Goal: Task Accomplishment & Management: Manage account settings

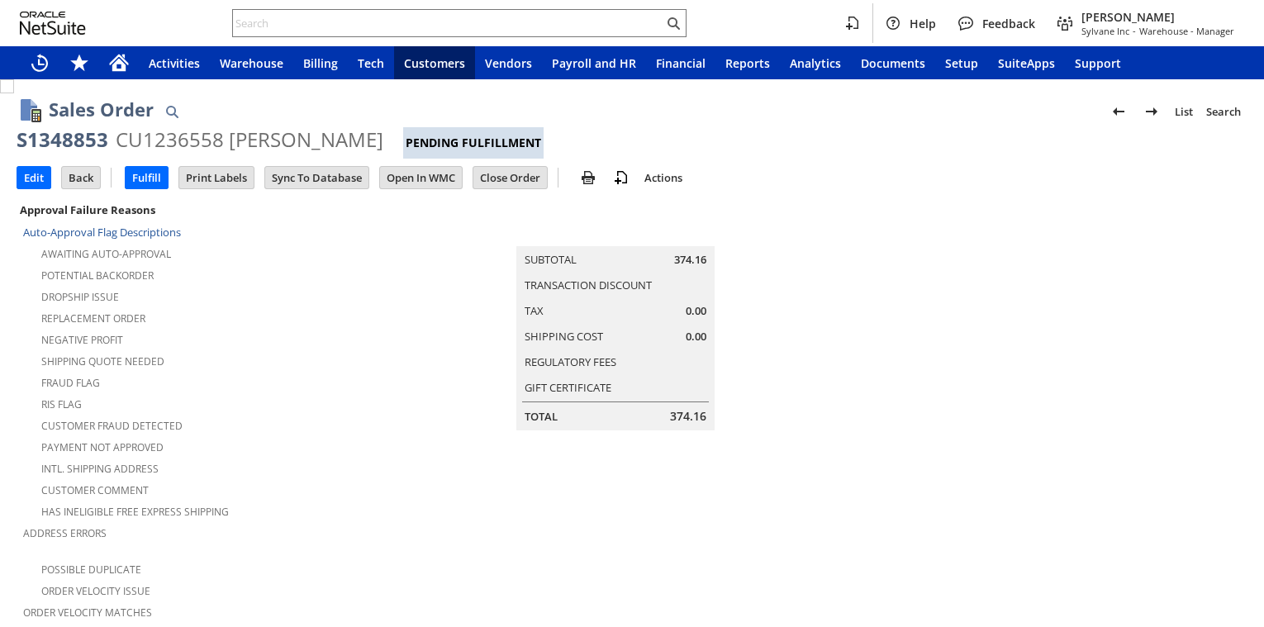
click at [292, 374] on div "Fraud Flag" at bounding box center [225, 381] width 404 height 20
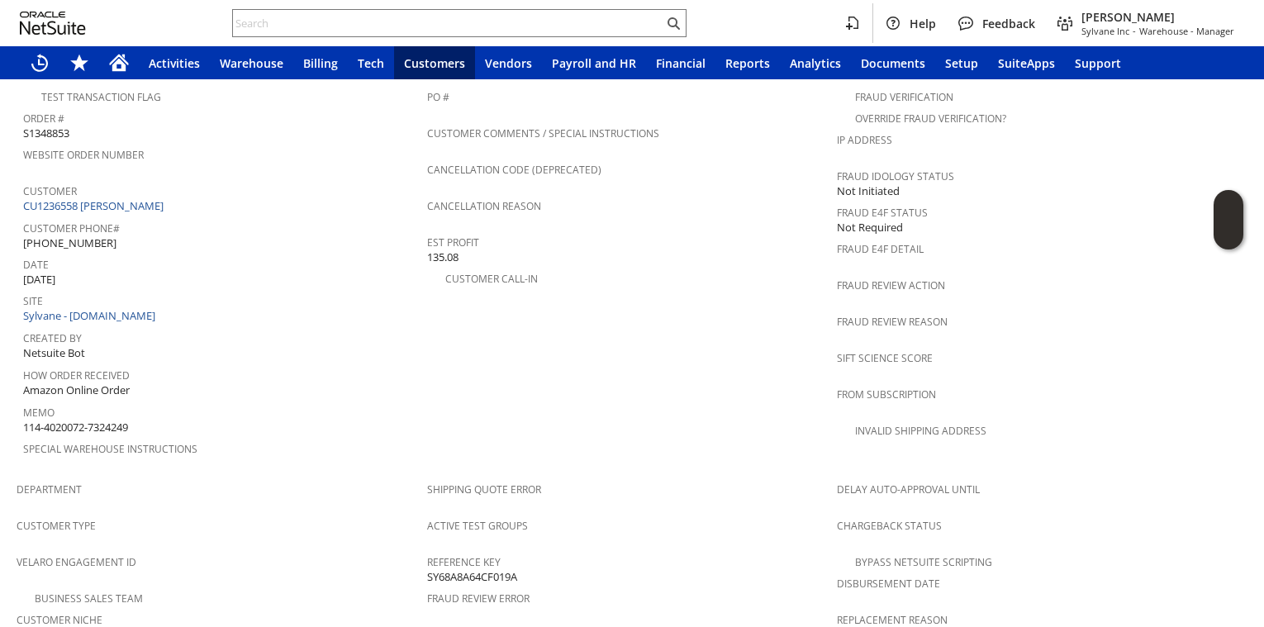
scroll to position [1057, 0]
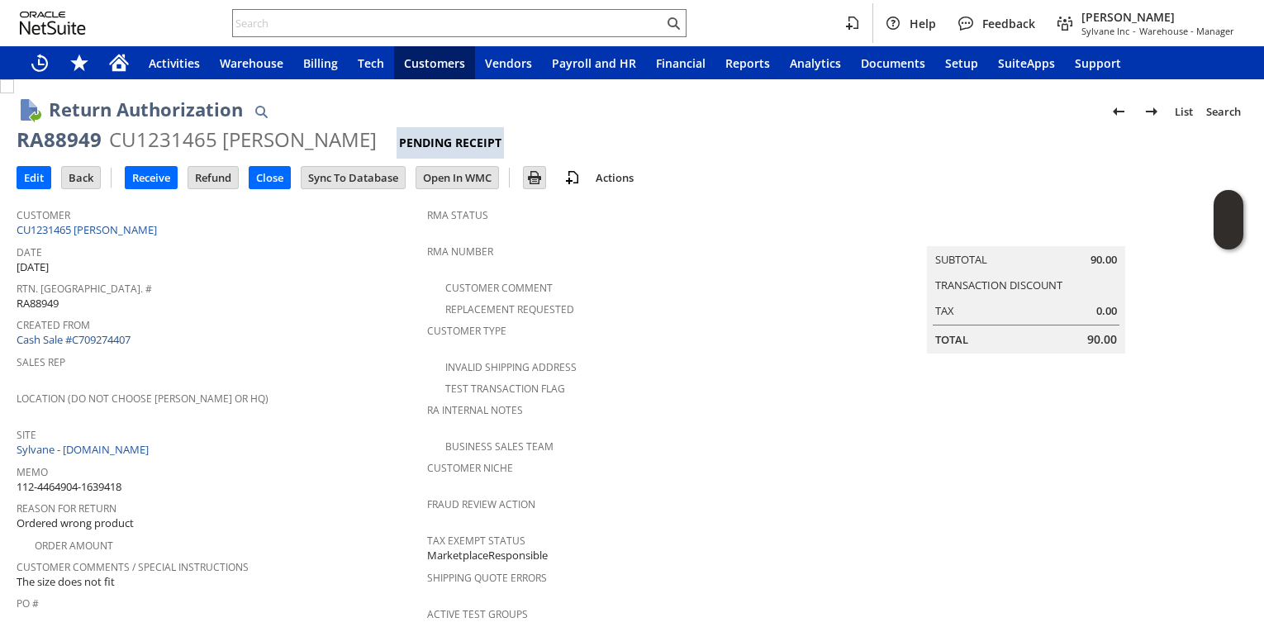
click at [273, 350] on span "Sales Rep" at bounding box center [218, 359] width 402 height 19
click at [314, 313] on span "Created From" at bounding box center [218, 322] width 402 height 19
click at [239, 290] on span "Rtn. [GEOGRAPHIC_DATA]. #" at bounding box center [218, 286] width 402 height 19
click at [154, 168] on input "Receive" at bounding box center [151, 177] width 51 height 21
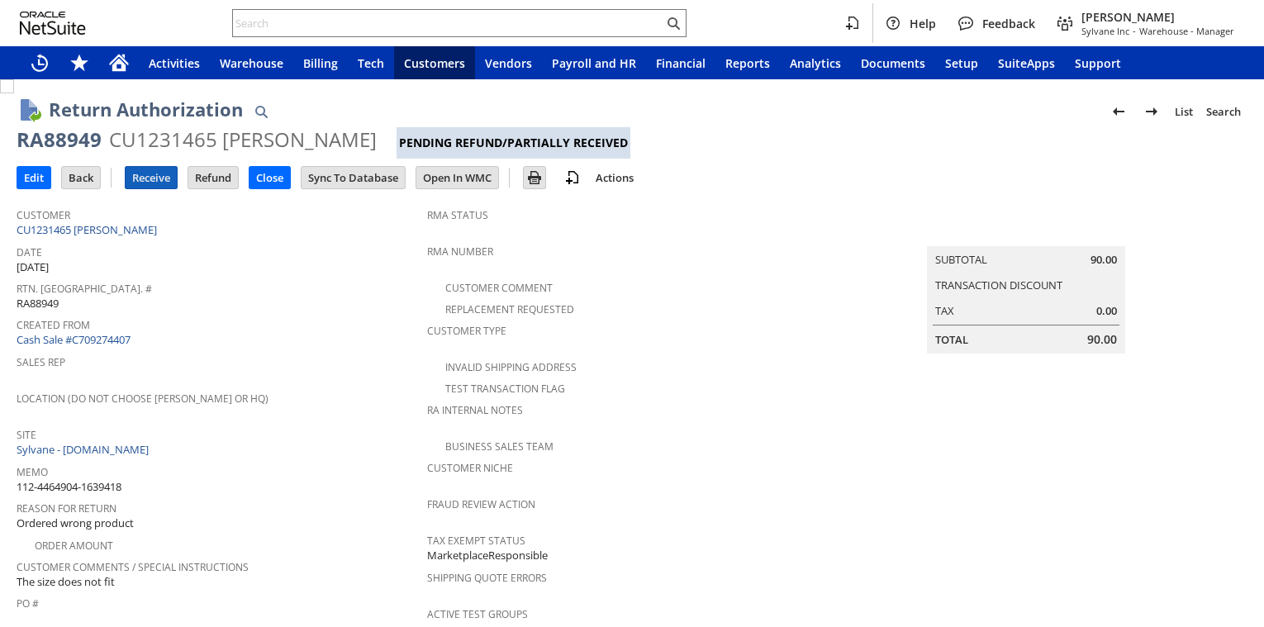
click at [150, 174] on input "Receive" at bounding box center [151, 177] width 51 height 21
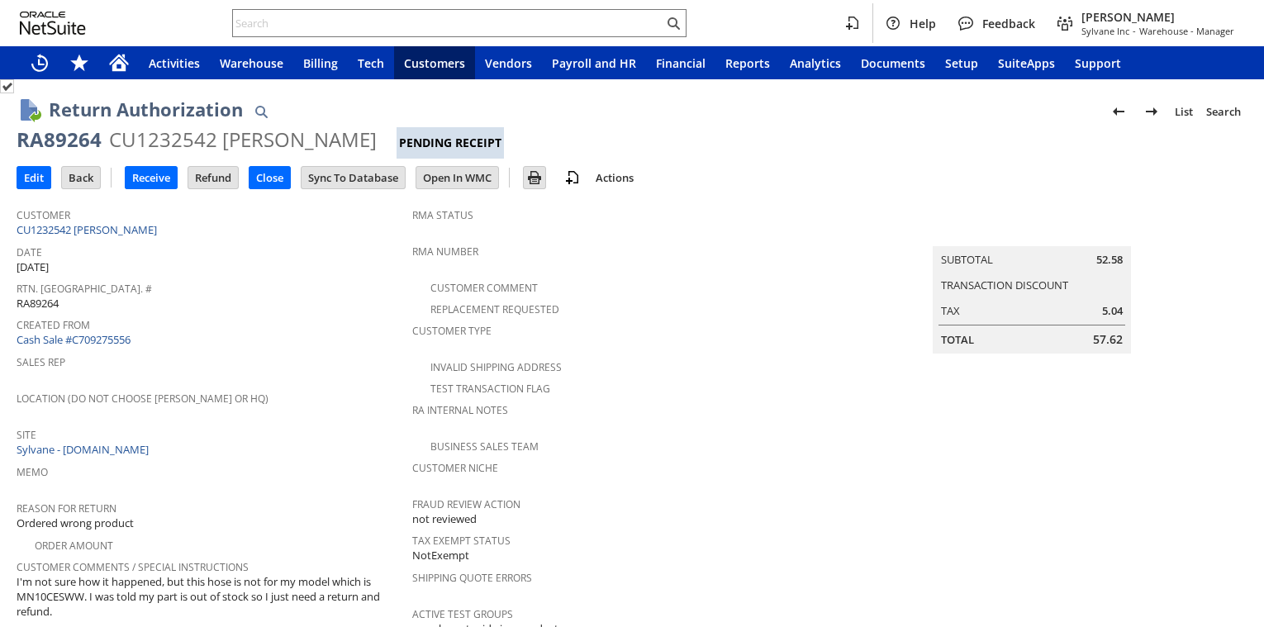
click at [273, 301] on div "Rtn. Auth. # RA89264" at bounding box center [210, 294] width 387 height 35
click at [152, 176] on input "Receive" at bounding box center [151, 177] width 51 height 21
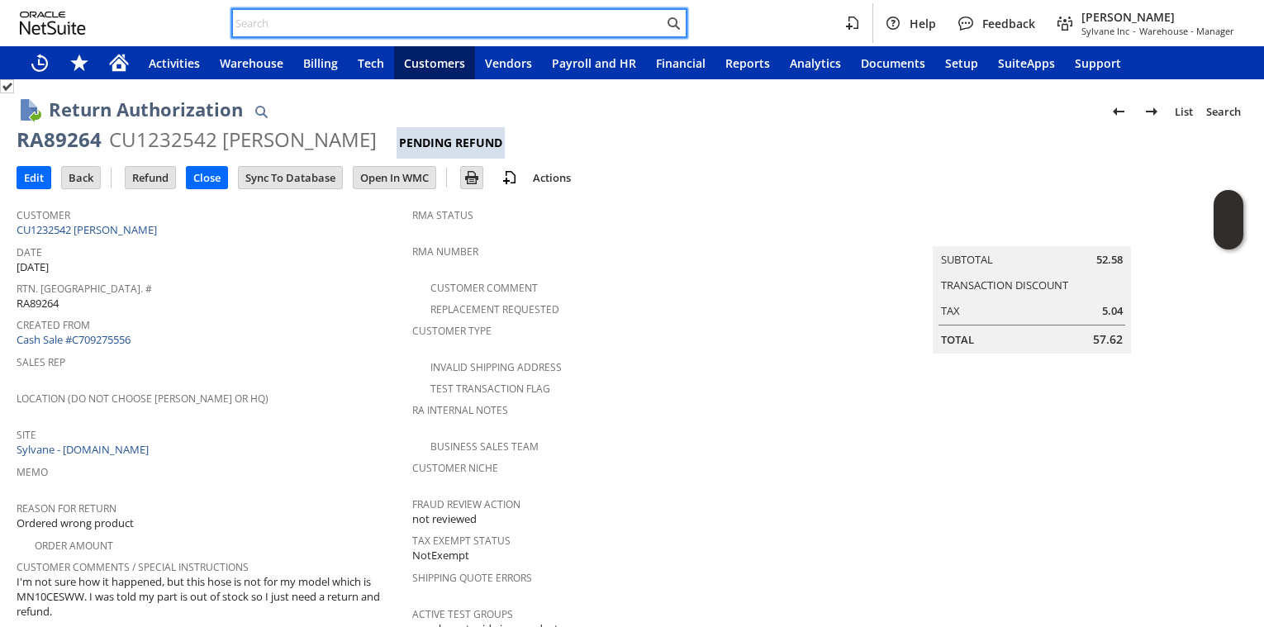
click at [350, 18] on input "text" at bounding box center [448, 23] width 430 height 20
click at [326, 27] on input "text" at bounding box center [448, 23] width 430 height 20
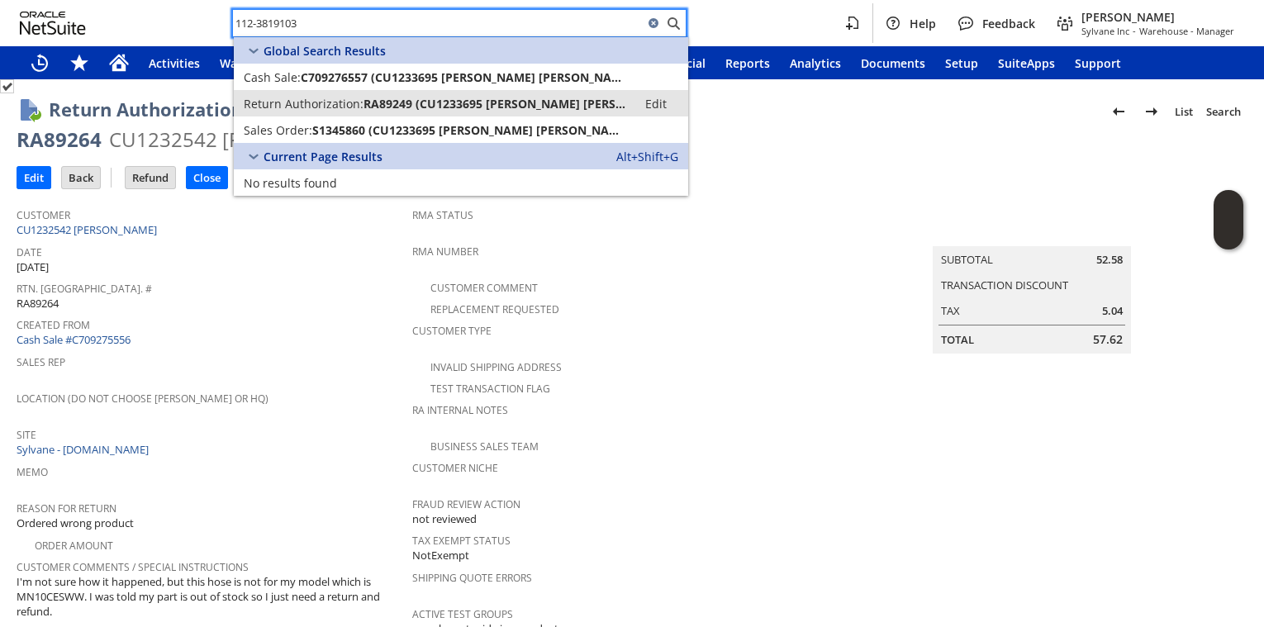
type input "112-3819103"
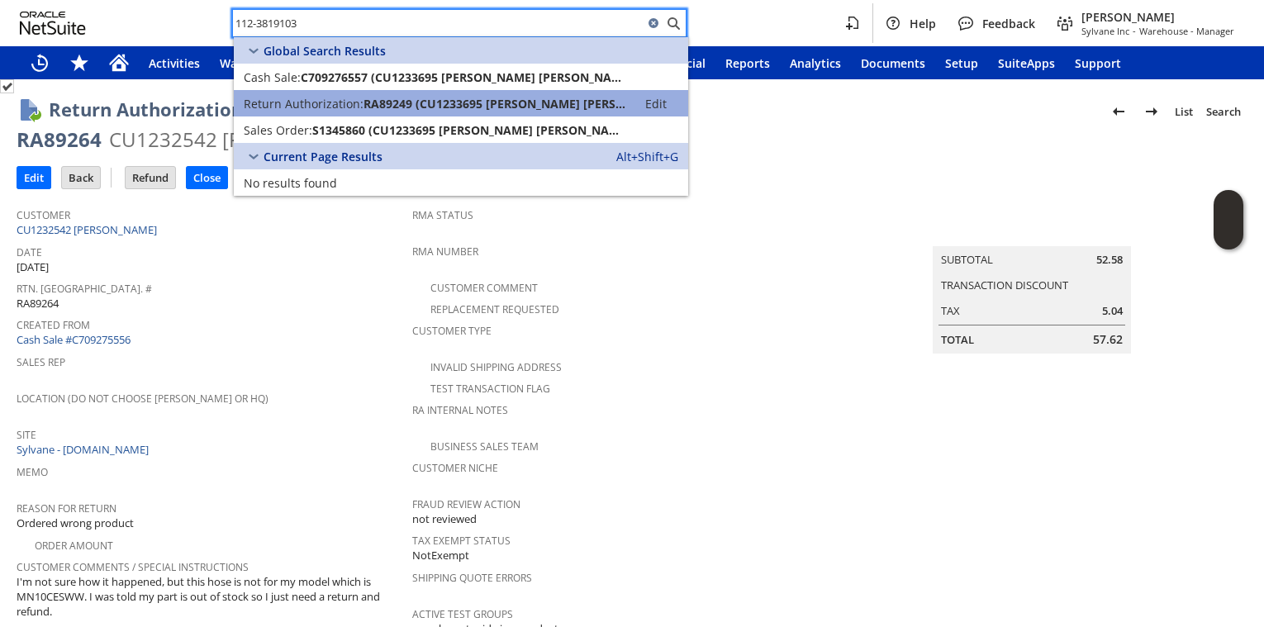
click at [385, 97] on span "RA89249 (CU1233695 Dave Anna)" at bounding box center [495, 104] width 264 height 16
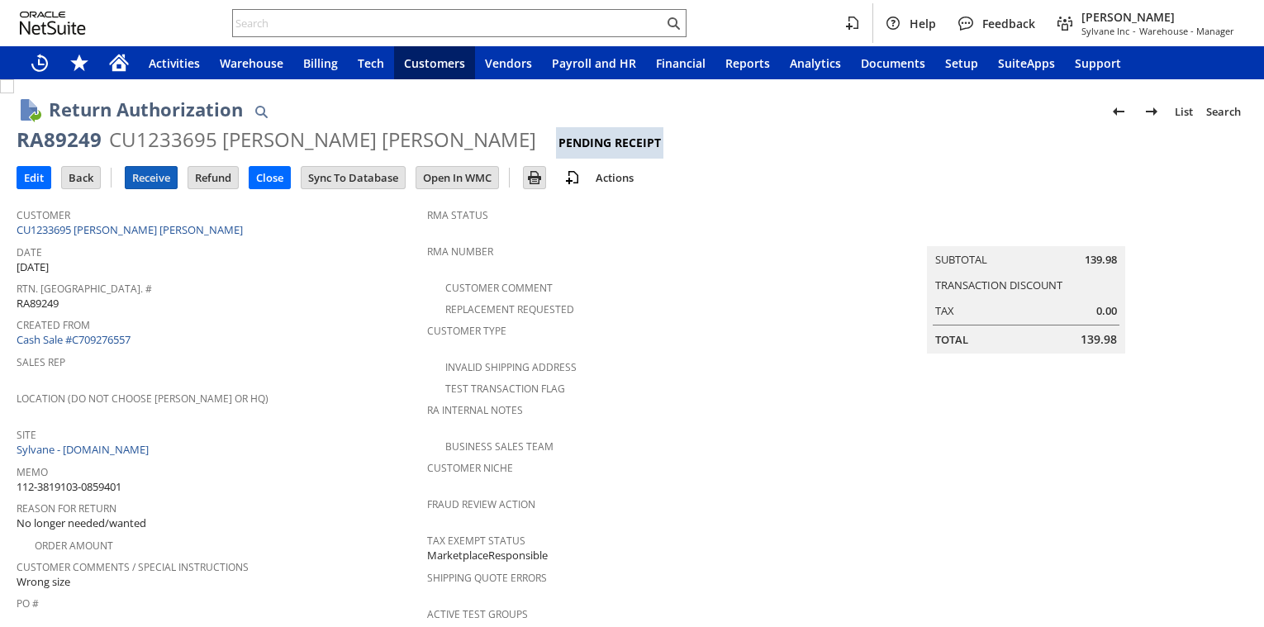
click at [135, 169] on input "Receive" at bounding box center [151, 177] width 51 height 21
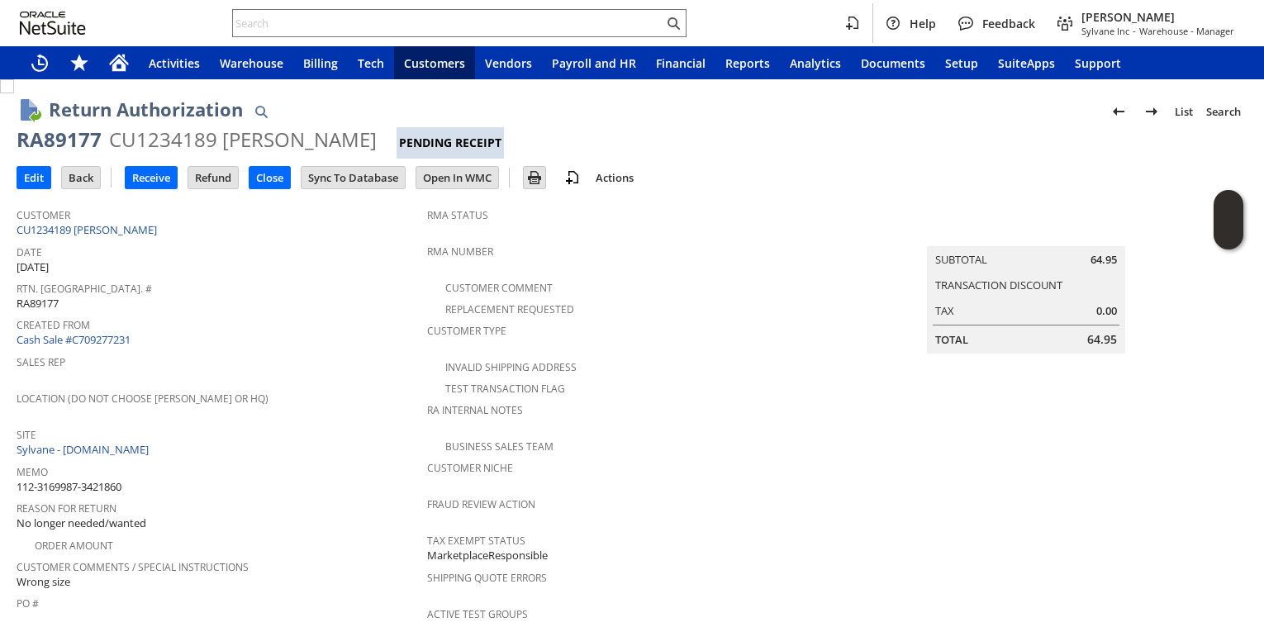
click at [210, 314] on span "Created From" at bounding box center [218, 322] width 402 height 19
click at [154, 181] on input "Receive" at bounding box center [151, 177] width 51 height 21
click at [359, 350] on span "Sales Rep" at bounding box center [218, 359] width 402 height 19
click at [154, 184] on input "Receive" at bounding box center [151, 177] width 51 height 21
click at [169, 165] on td "Receive" at bounding box center [156, 177] width 63 height 31
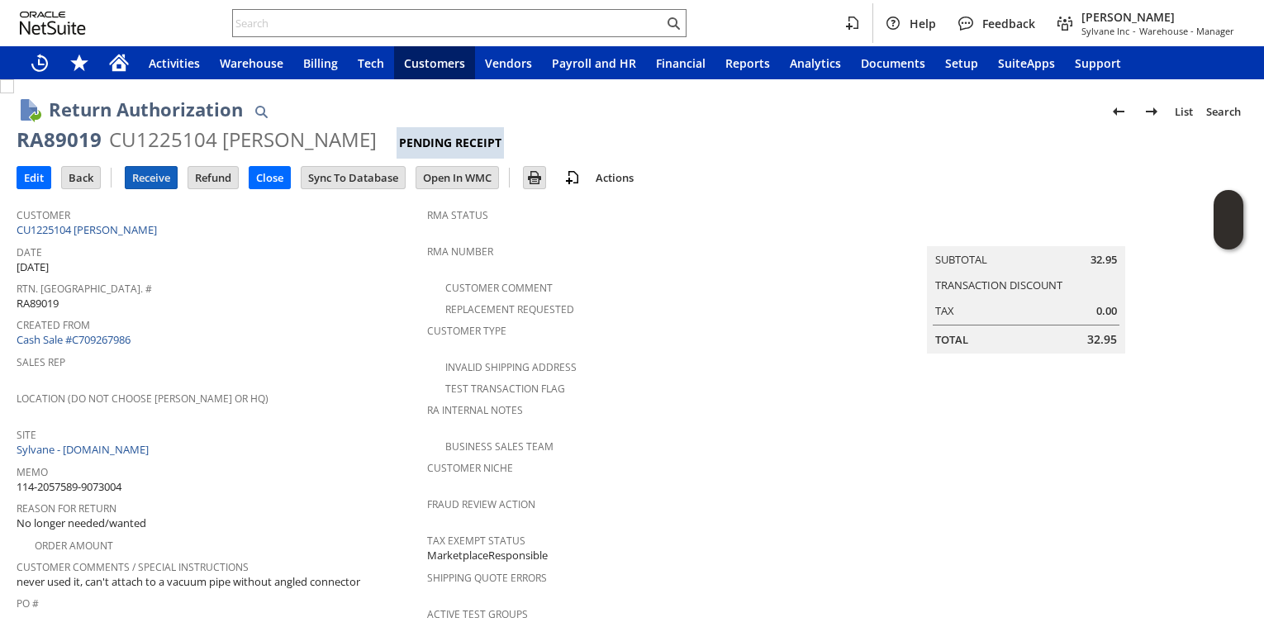
click at [161, 176] on input "Receive" at bounding box center [151, 177] width 51 height 21
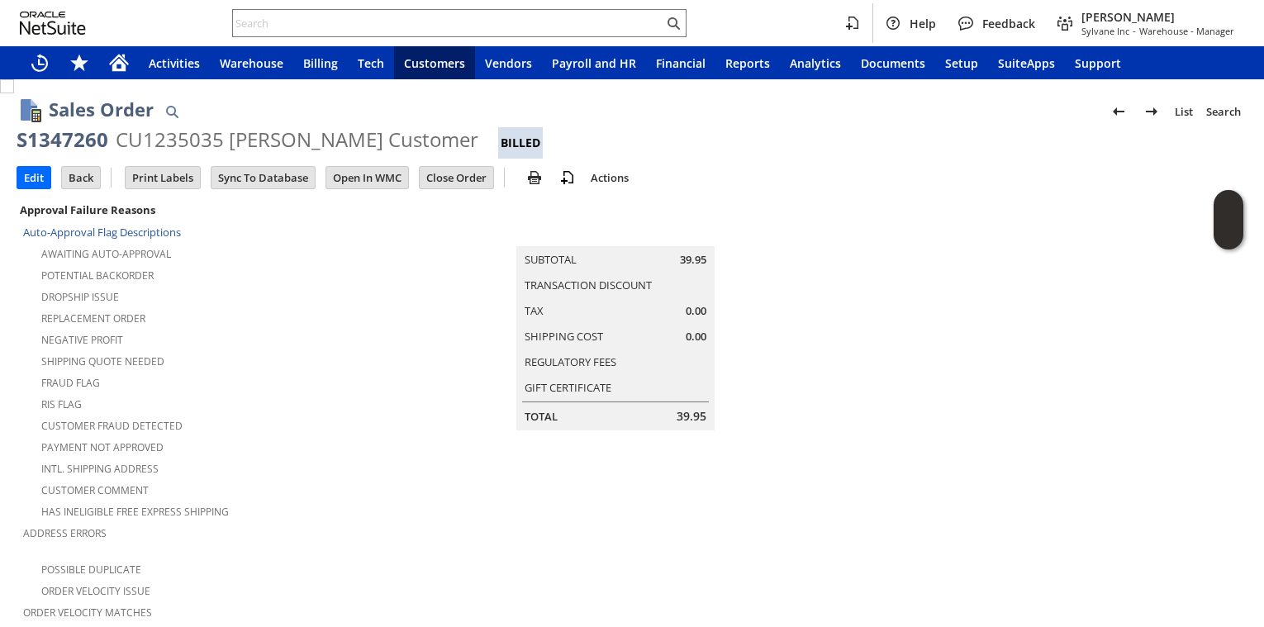
click at [310, 425] on td "Customer Fraud Detected" at bounding box center [225, 424] width 404 height 21
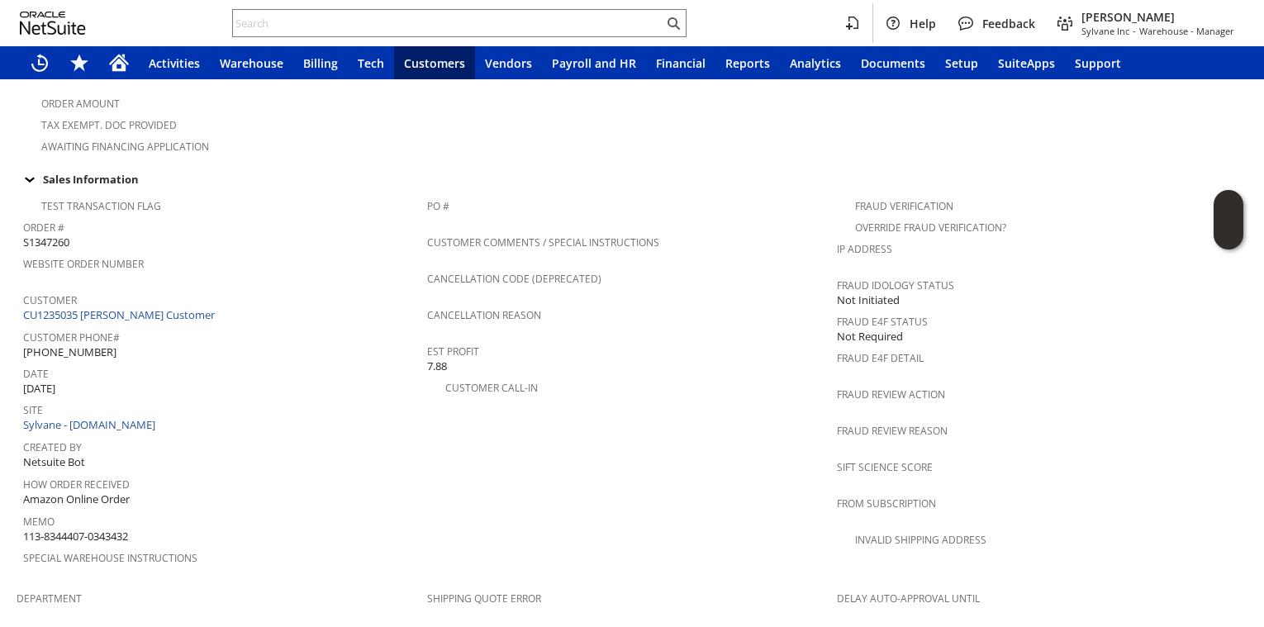
click at [119, 288] on span "Customer" at bounding box center [221, 297] width 396 height 19
click at [116, 307] on link "CU1235035 Allison Customer" at bounding box center [121, 314] width 196 height 15
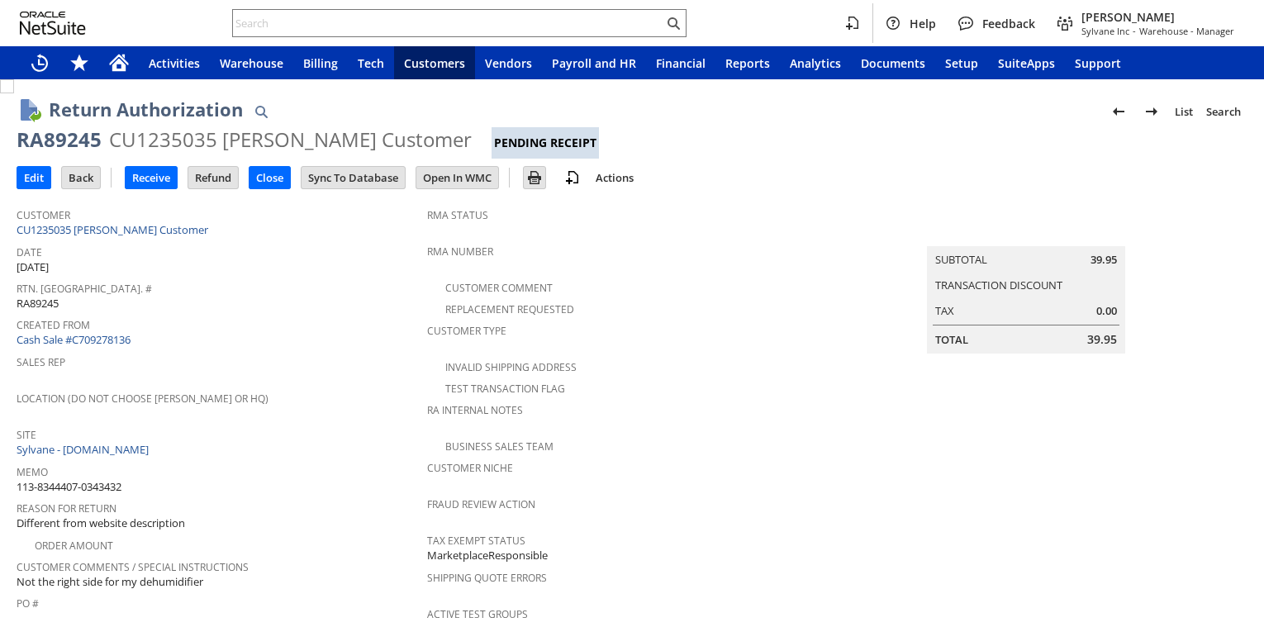
click at [304, 335] on div "Created From Cash Sale #C709278136" at bounding box center [218, 331] width 402 height 36
click at [153, 178] on input "Receive" at bounding box center [151, 177] width 51 height 21
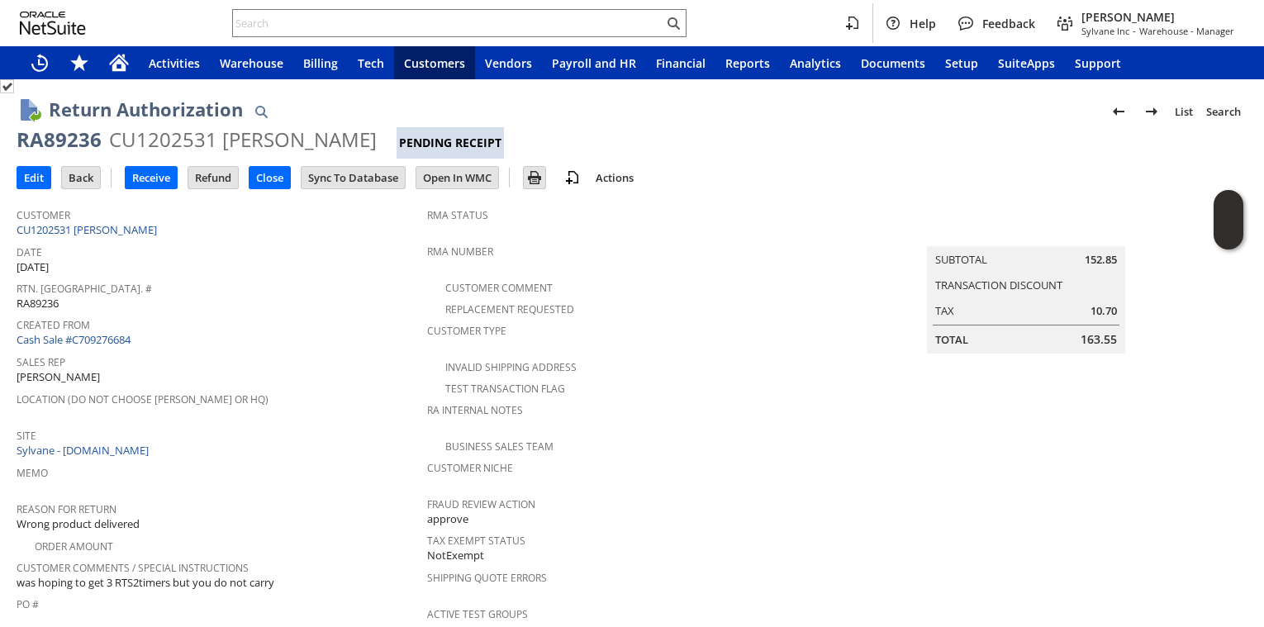
click at [290, 297] on div "Rtn. Auth. # RA89236" at bounding box center [218, 294] width 402 height 35
click at [288, 318] on span "Created From" at bounding box center [218, 322] width 402 height 19
click at [159, 187] on input "Receive" at bounding box center [151, 177] width 51 height 21
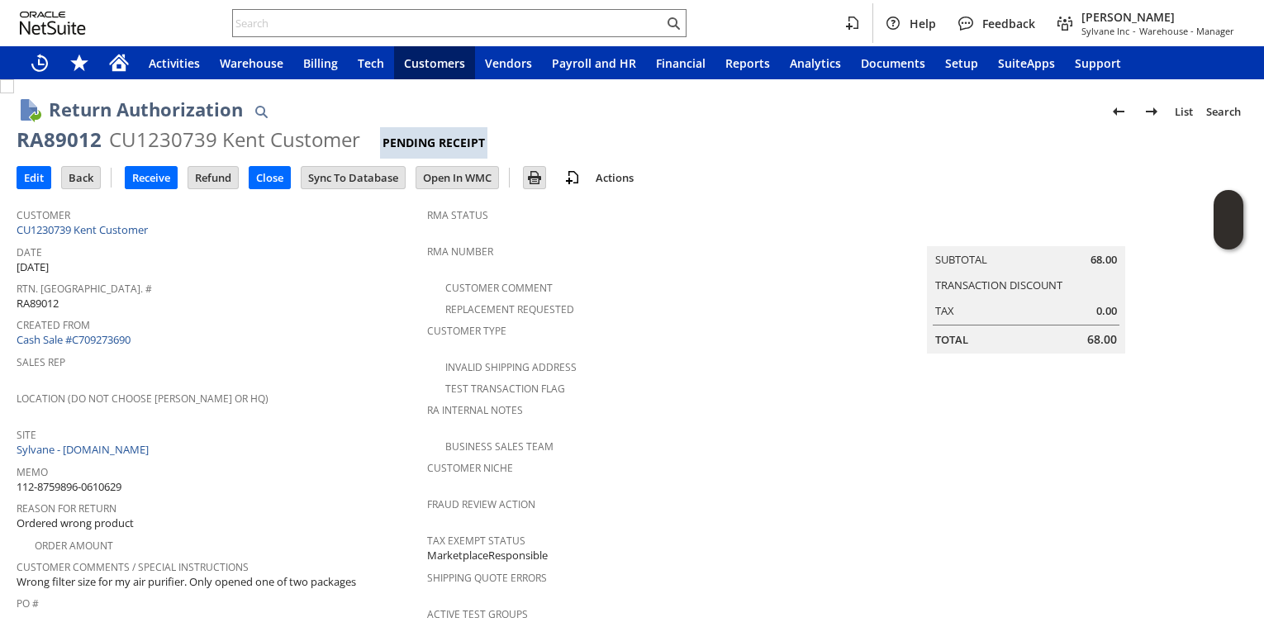
click at [249, 451] on td "Site Sylvane - www.sylvane.com" at bounding box center [222, 441] width 411 height 37
click at [273, 387] on span "Location (Do Not Choose [PERSON_NAME] or HQ)" at bounding box center [218, 396] width 402 height 19
click at [144, 178] on input "Receive" at bounding box center [151, 177] width 51 height 21
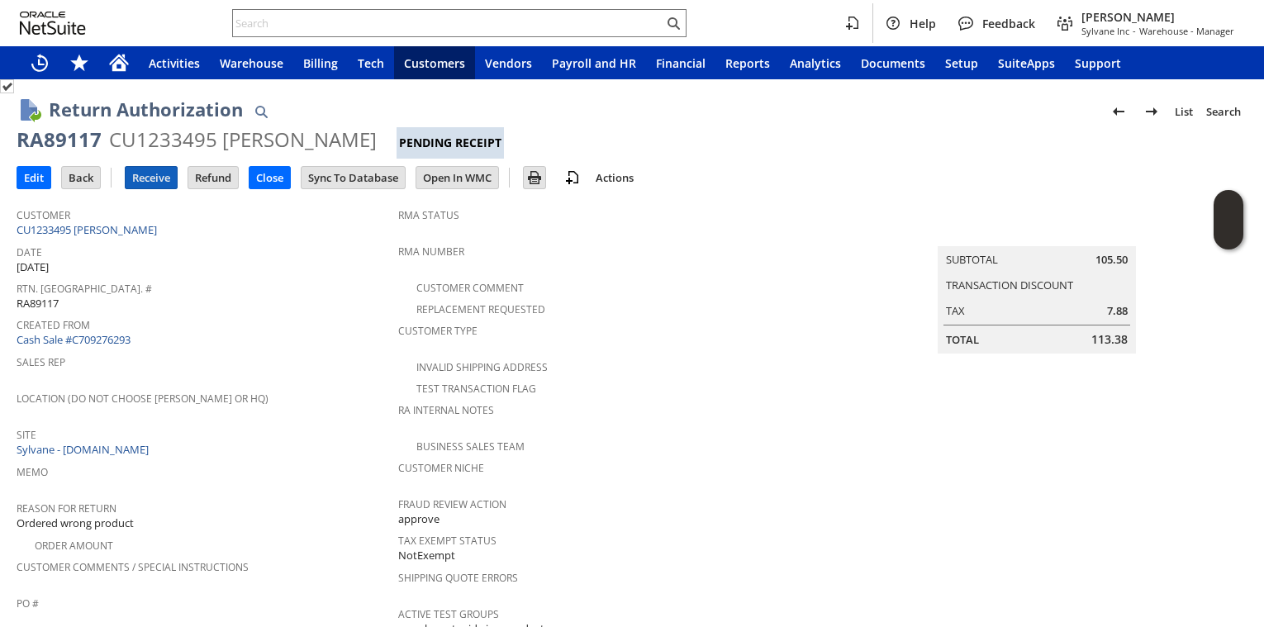
click at [153, 187] on input "Receive" at bounding box center [151, 177] width 51 height 21
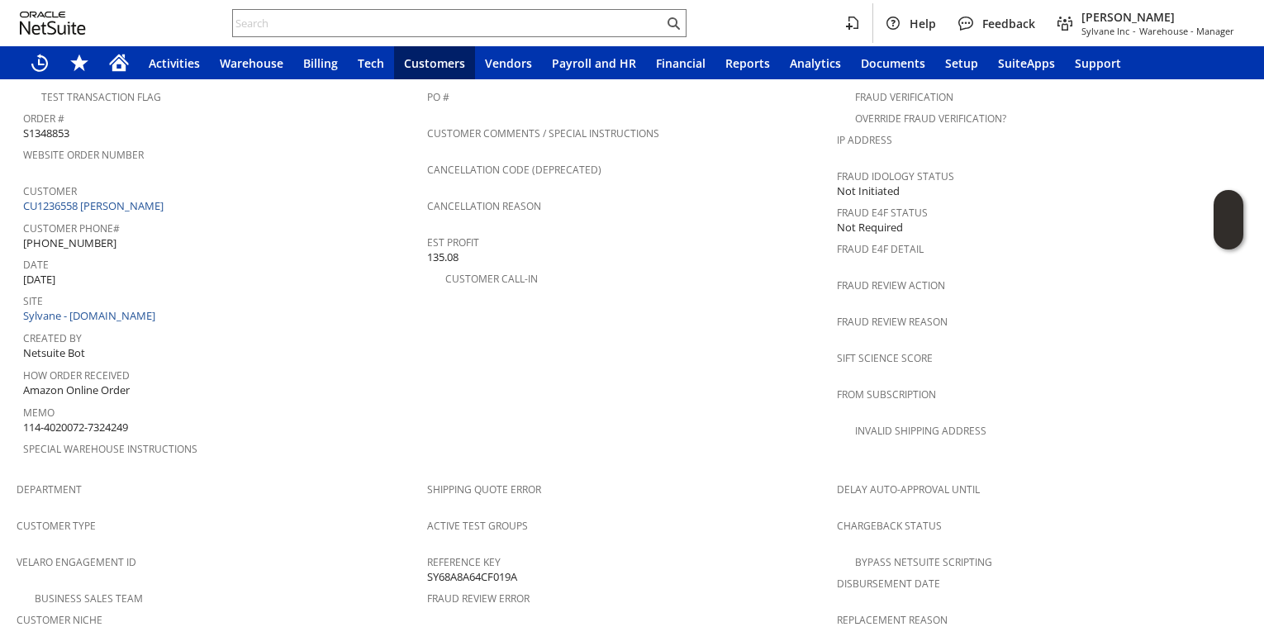
scroll to position [1057, 0]
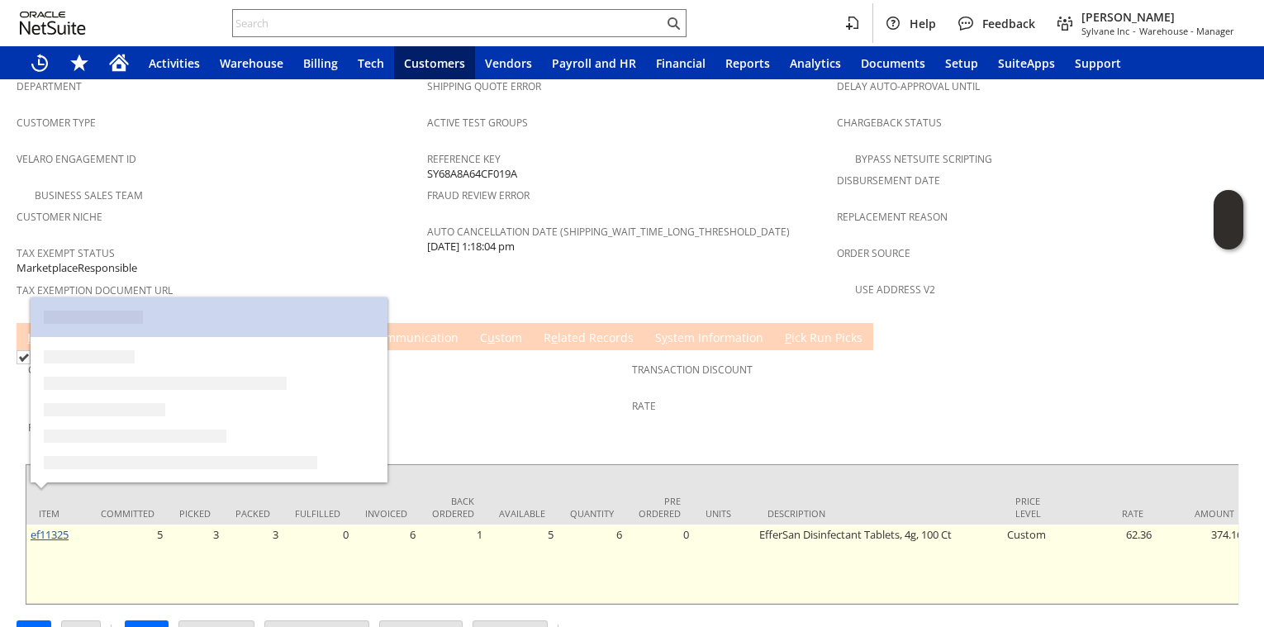
click at [40, 527] on link "ef11325" at bounding box center [50, 534] width 38 height 15
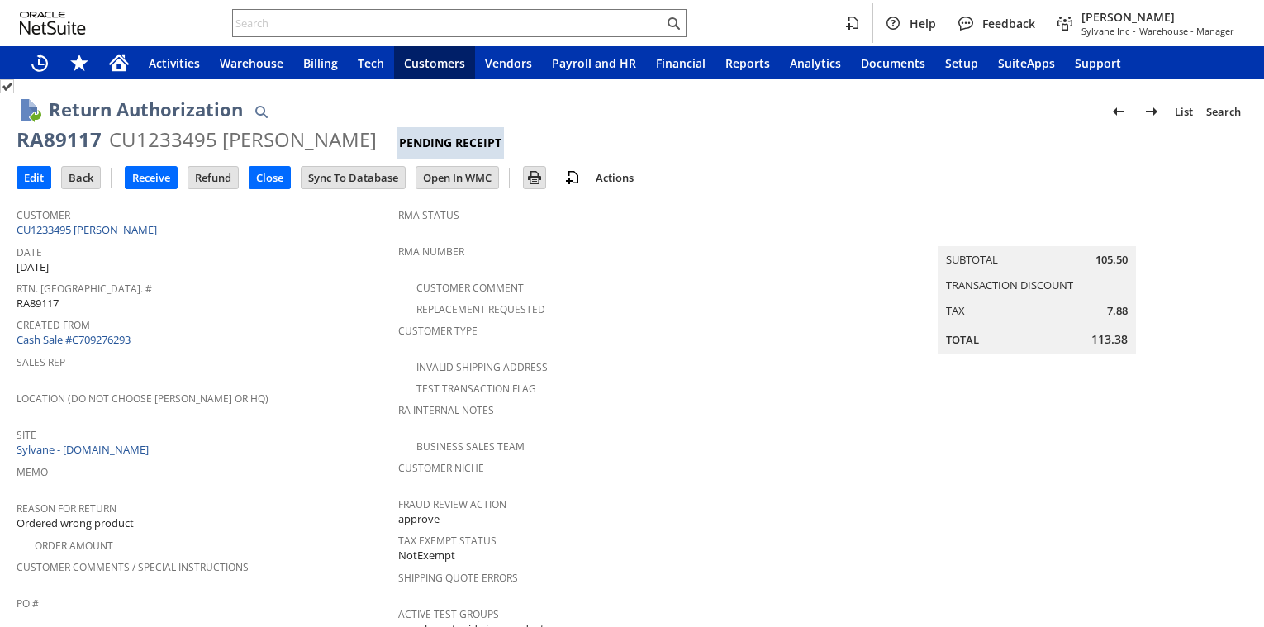
click at [120, 234] on link "CU1233495 Gregory Solimine" at bounding box center [89, 229] width 145 height 15
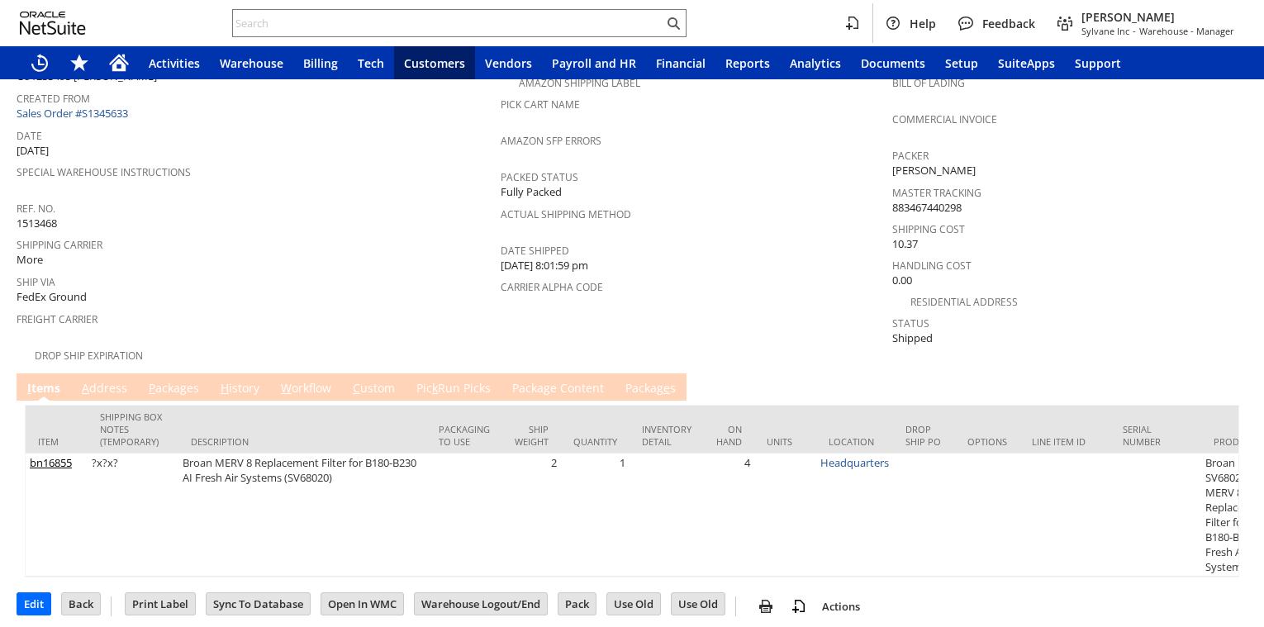
click at [192, 384] on link "P ackages" at bounding box center [174, 389] width 59 height 18
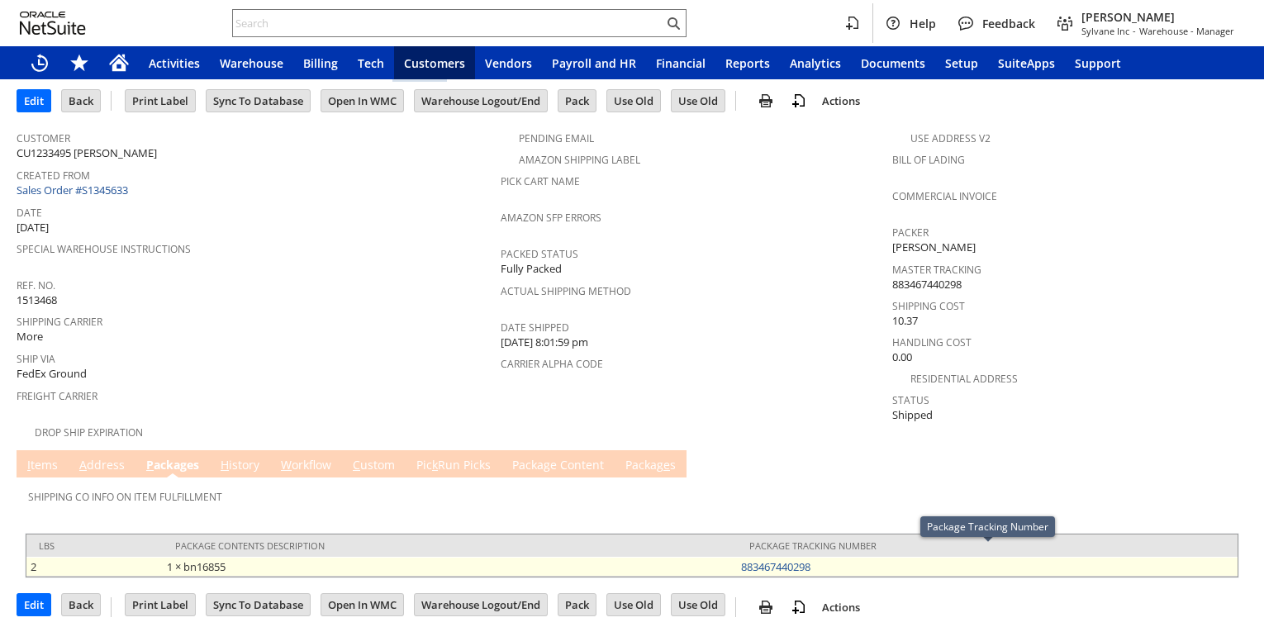
click at [857, 563] on td "883467440298" at bounding box center [987, 567] width 501 height 20
copy link "883467440298"
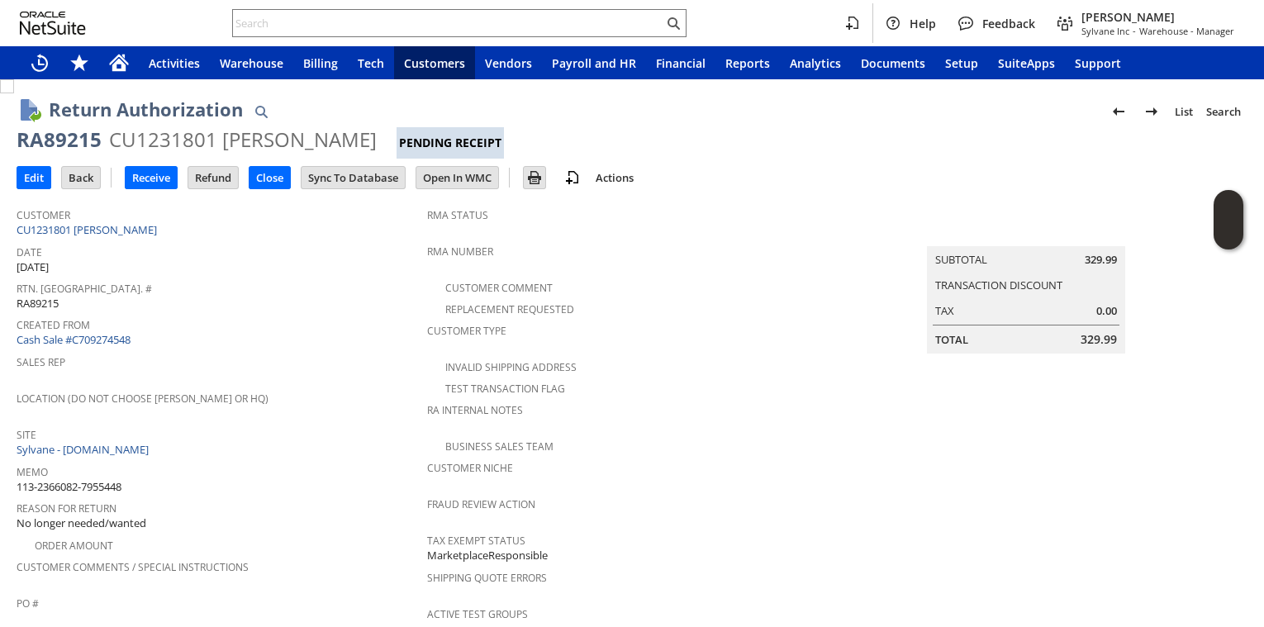
click at [258, 322] on span "Created From" at bounding box center [218, 322] width 402 height 19
click at [150, 188] on input "Receive" at bounding box center [151, 177] width 51 height 21
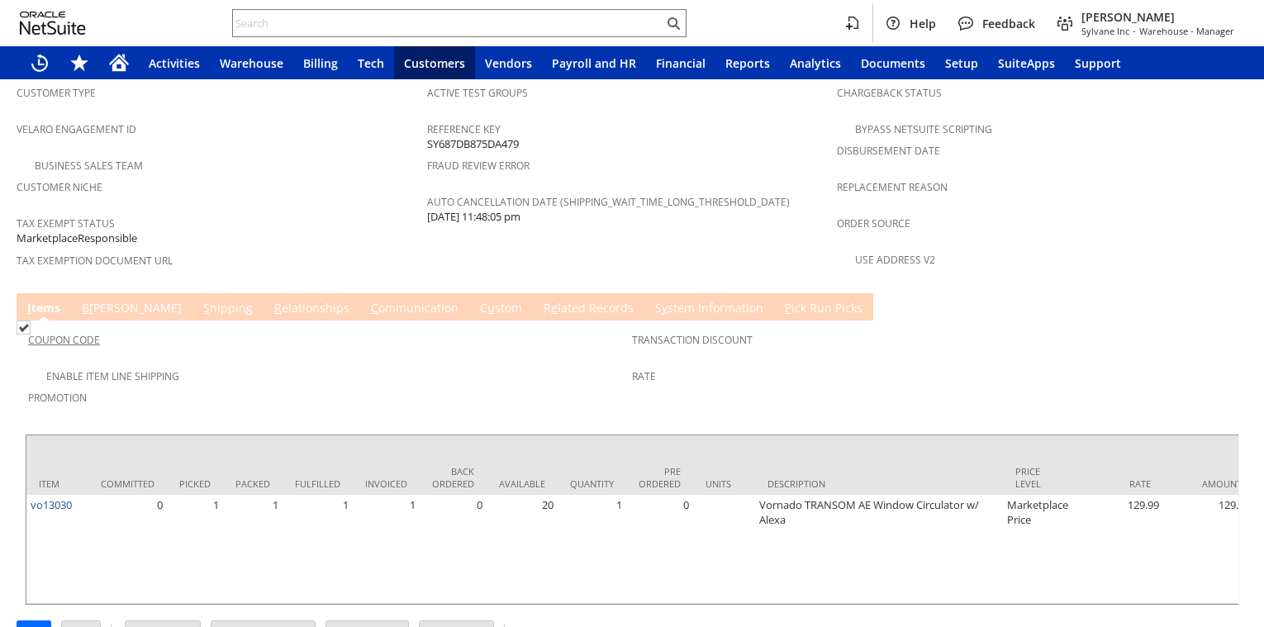
scroll to position [651, 0]
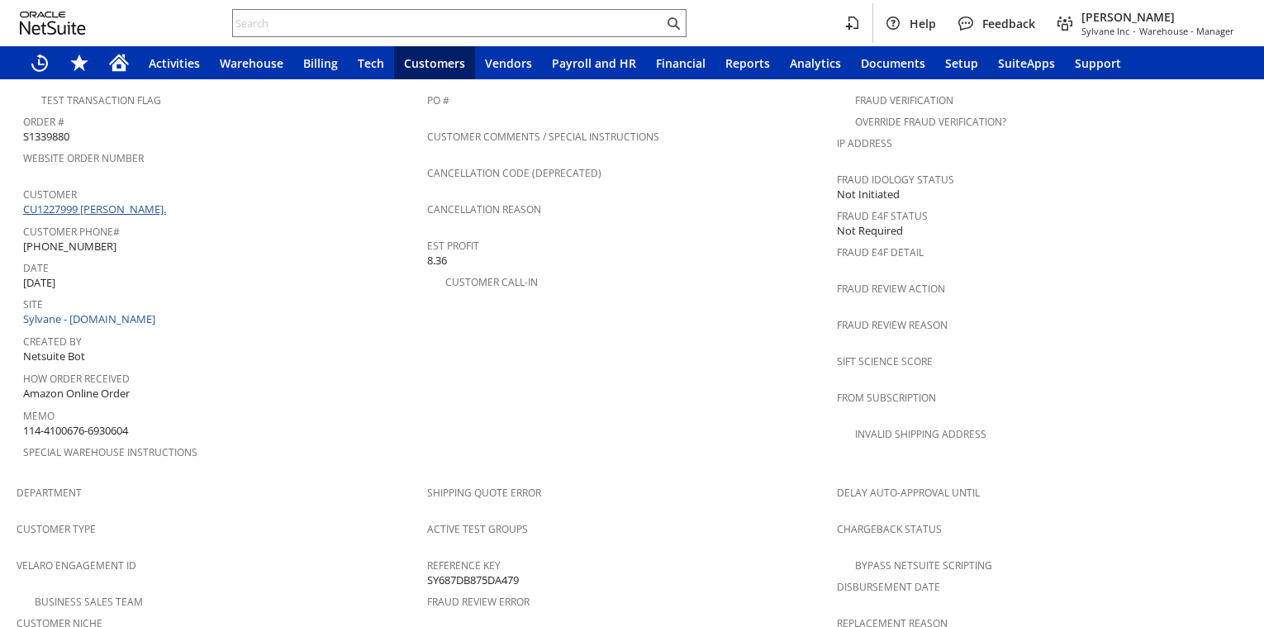
click at [101, 202] on link "CU1227999 Lawrence T Lowen." at bounding box center [96, 209] width 147 height 15
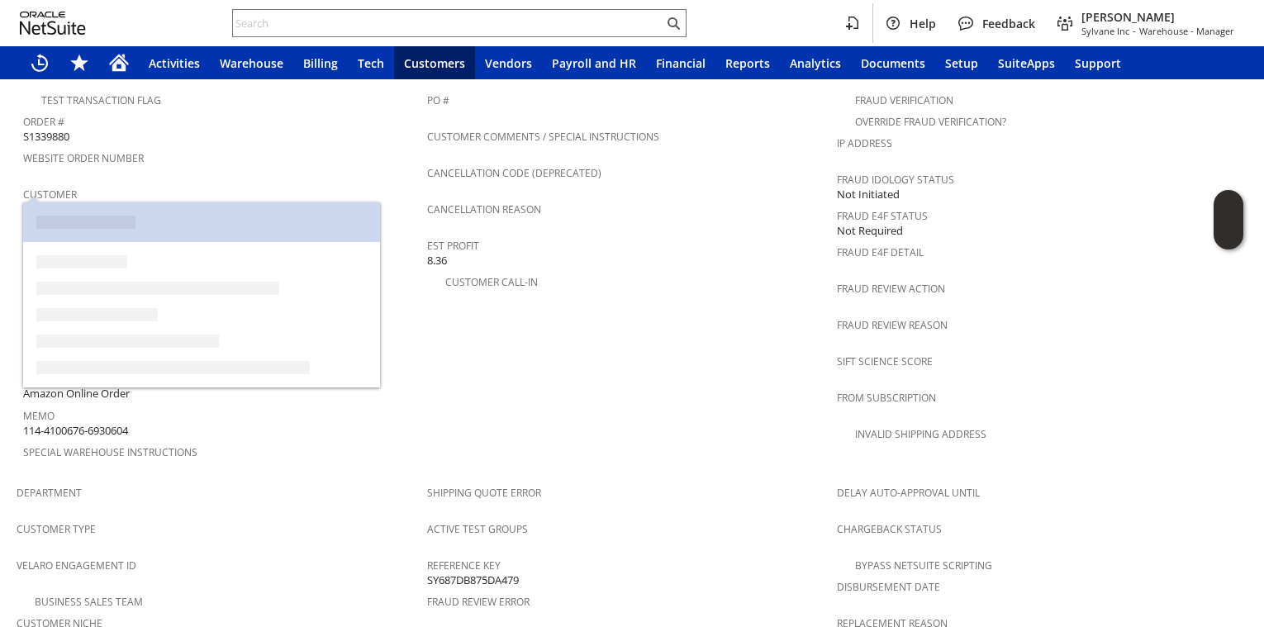
click at [101, 202] on link "CU1227999 Lawrence T Lowen." at bounding box center [96, 209] width 147 height 15
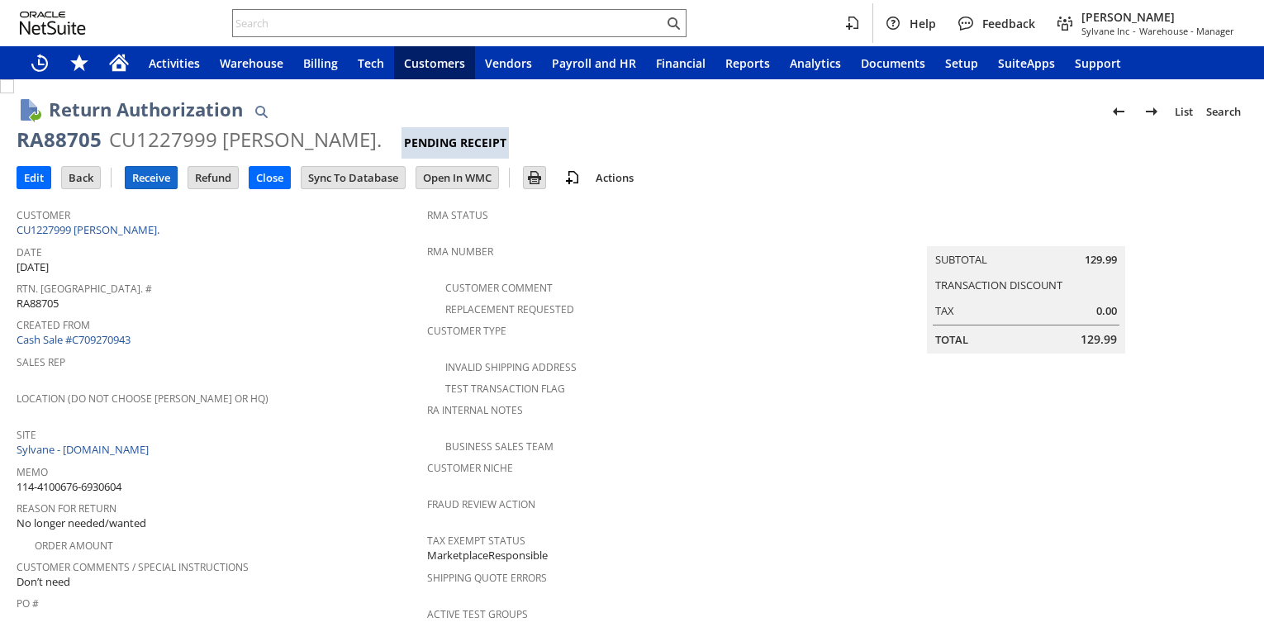
click at [144, 175] on input "Receive" at bounding box center [151, 177] width 51 height 21
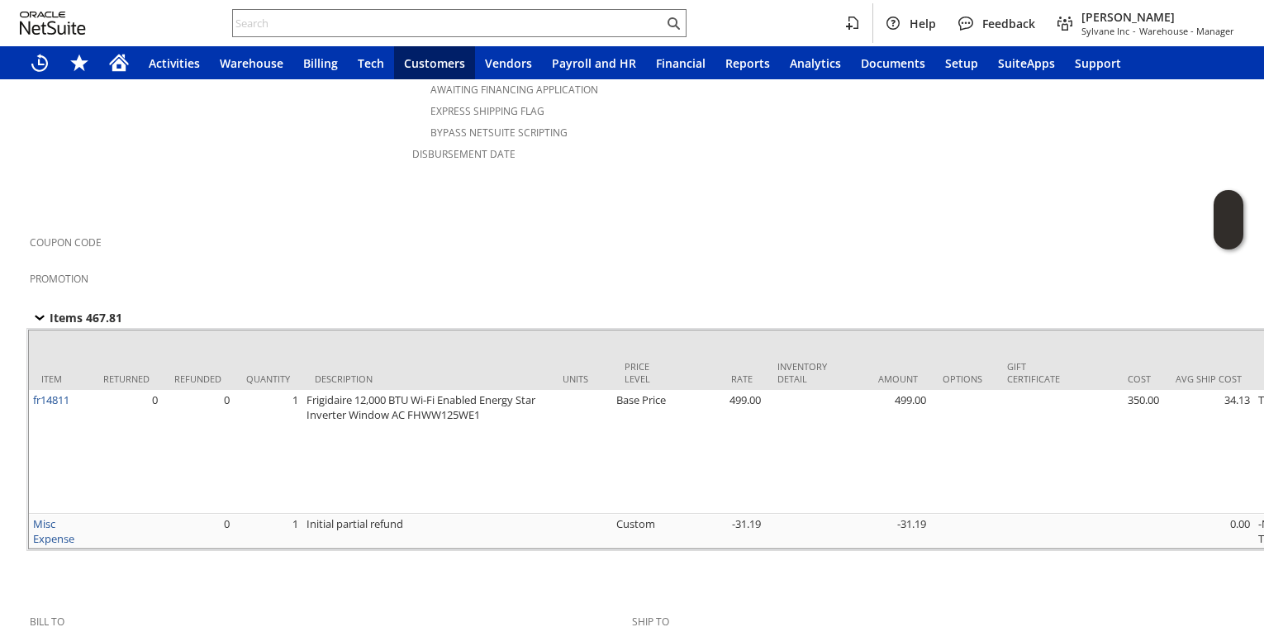
scroll to position [872, 0]
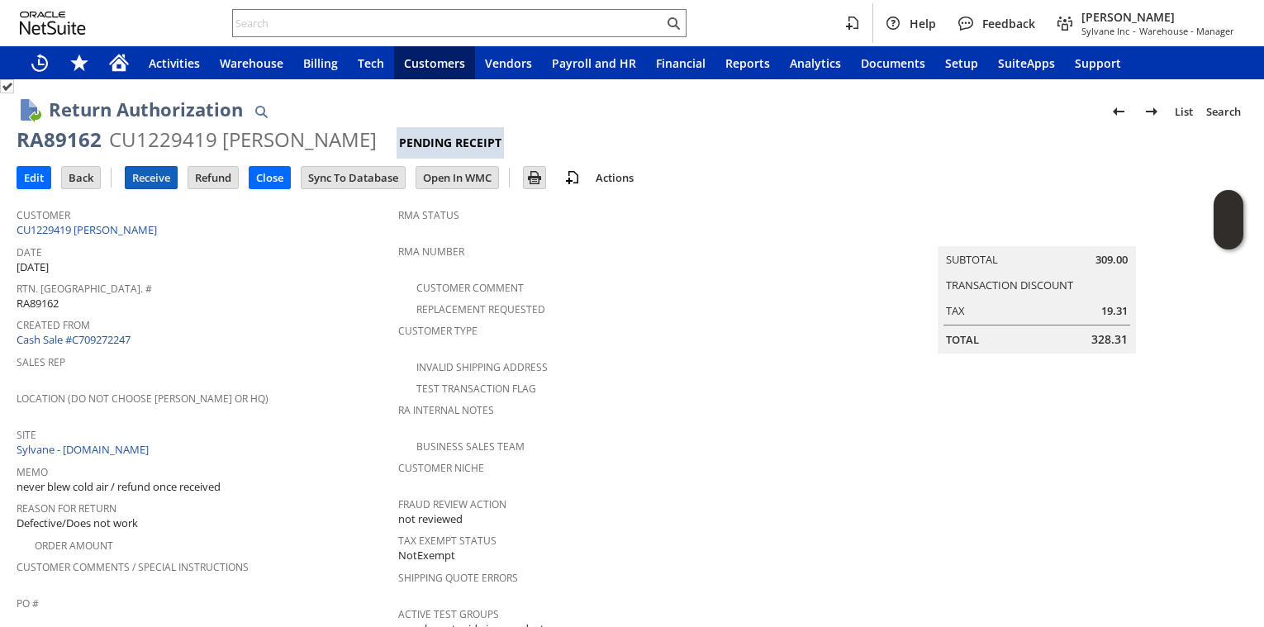
click at [167, 172] on input "Receive" at bounding box center [151, 177] width 51 height 21
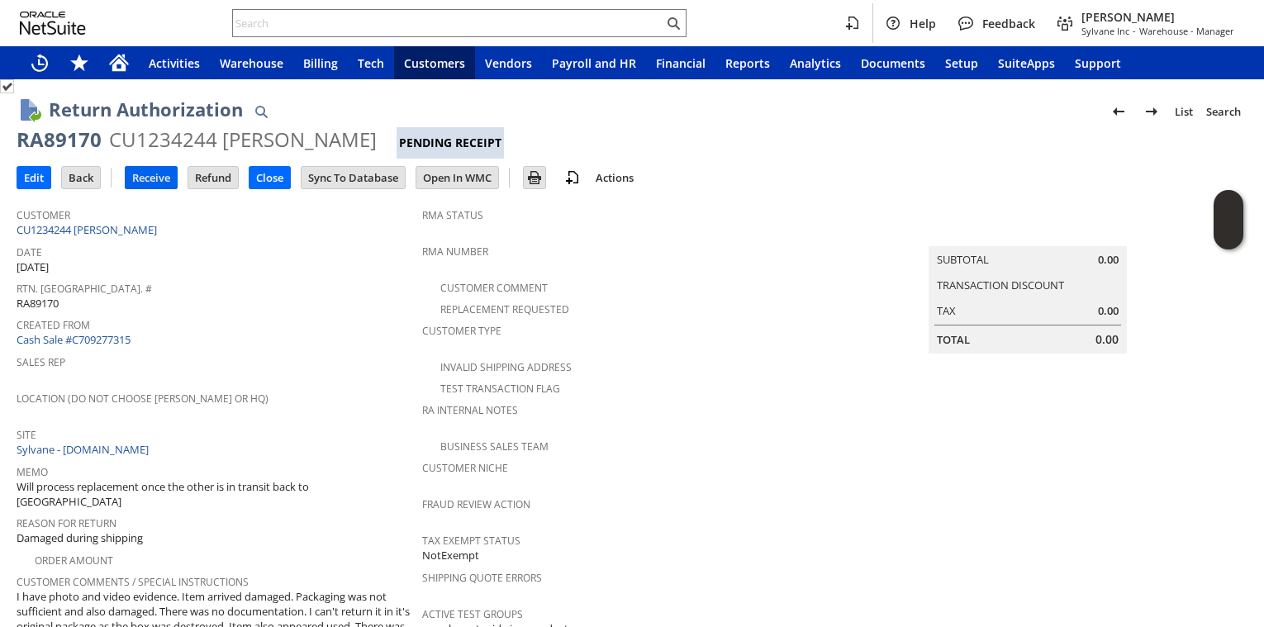
click at [157, 174] on input "Receive" at bounding box center [151, 177] width 51 height 21
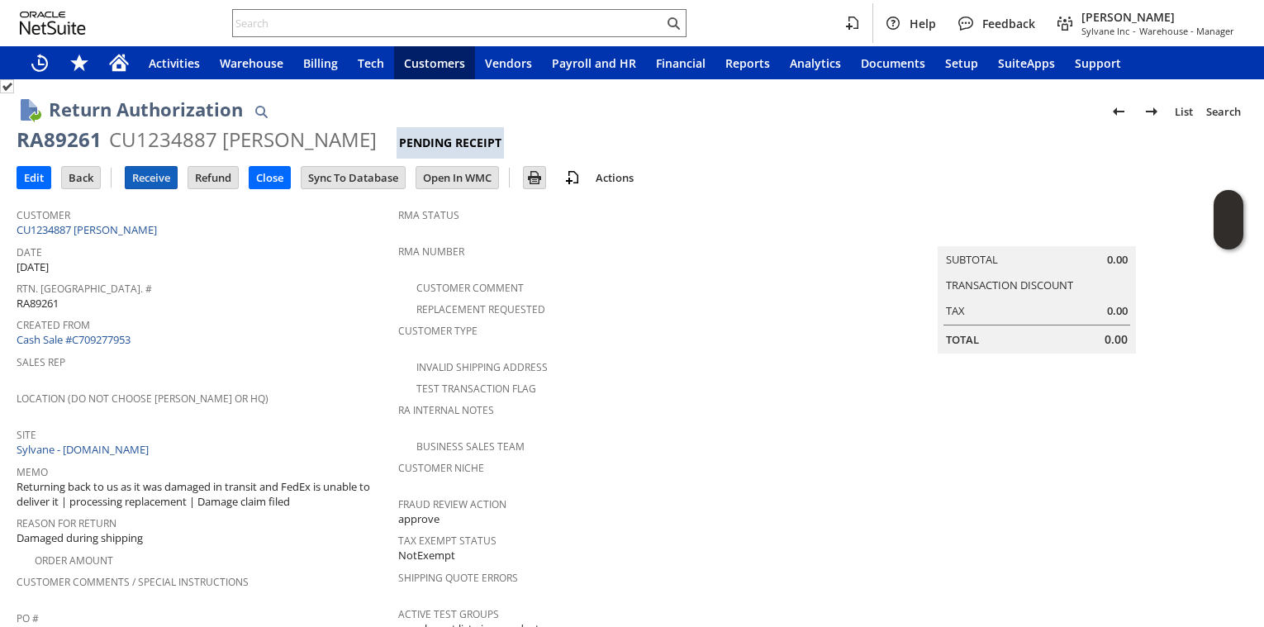
click at [161, 178] on input "Receive" at bounding box center [151, 177] width 51 height 21
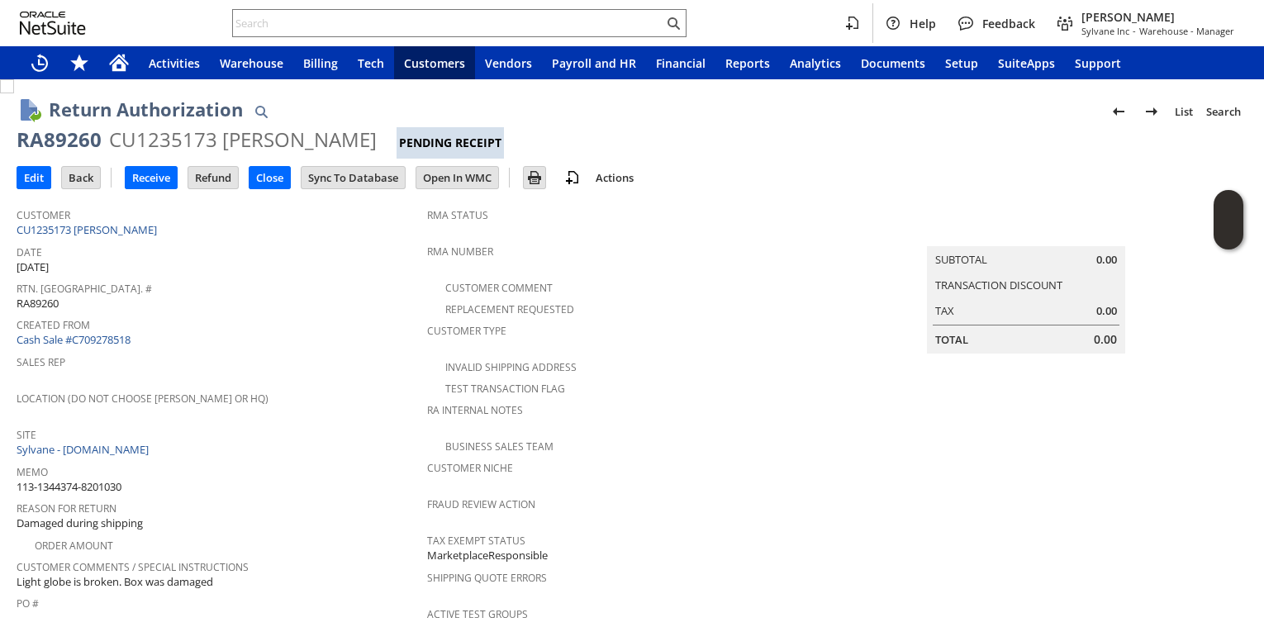
click at [83, 143] on div "RA89260" at bounding box center [59, 139] width 85 height 26
copy div "RA89260"
click at [152, 183] on input "Receive" at bounding box center [151, 177] width 51 height 21
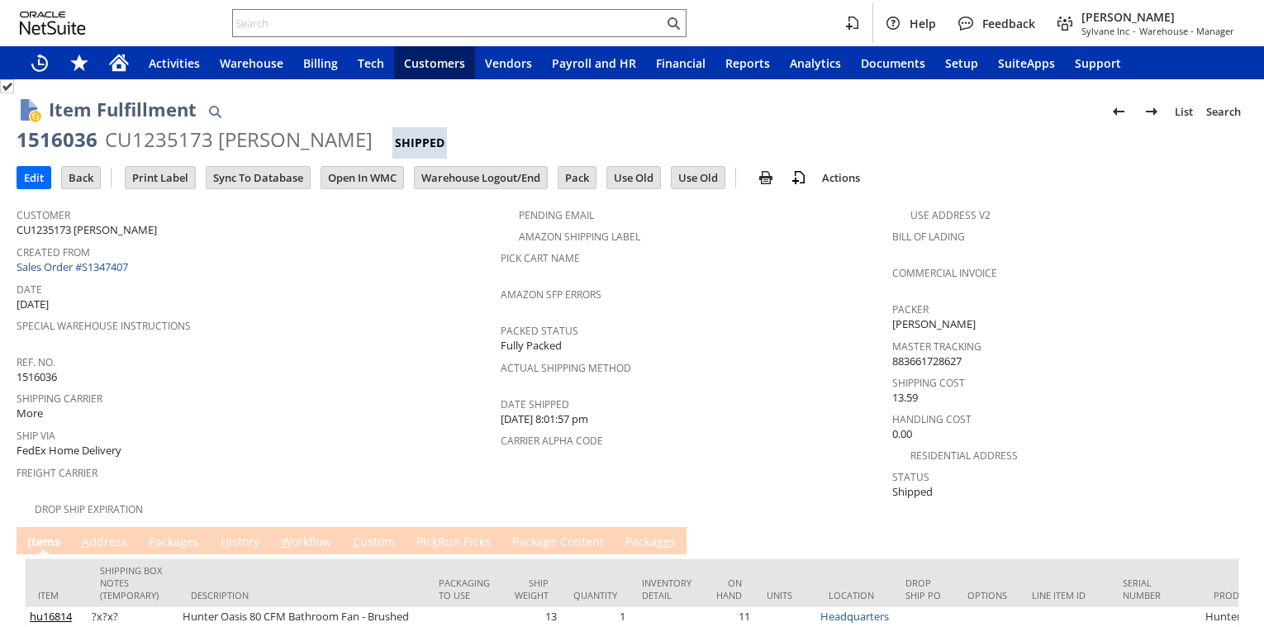
click at [164, 534] on link "P ackages" at bounding box center [174, 543] width 59 height 18
click at [163, 534] on link "P ackages" at bounding box center [174, 543] width 59 height 18
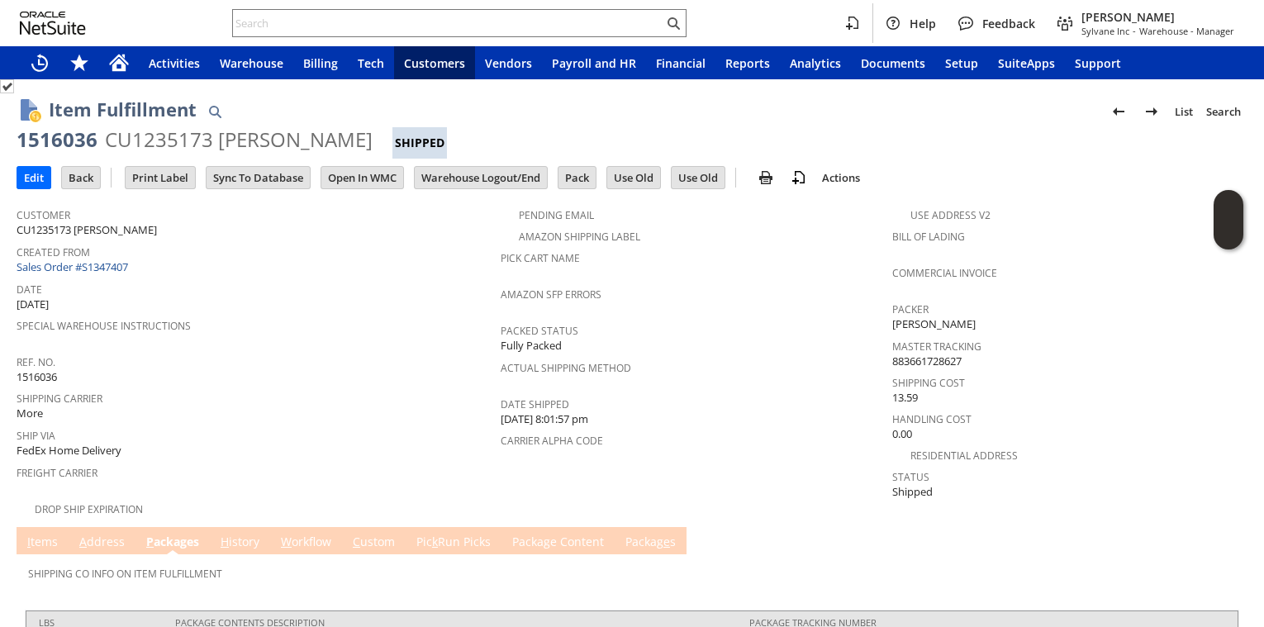
scroll to position [77, 0]
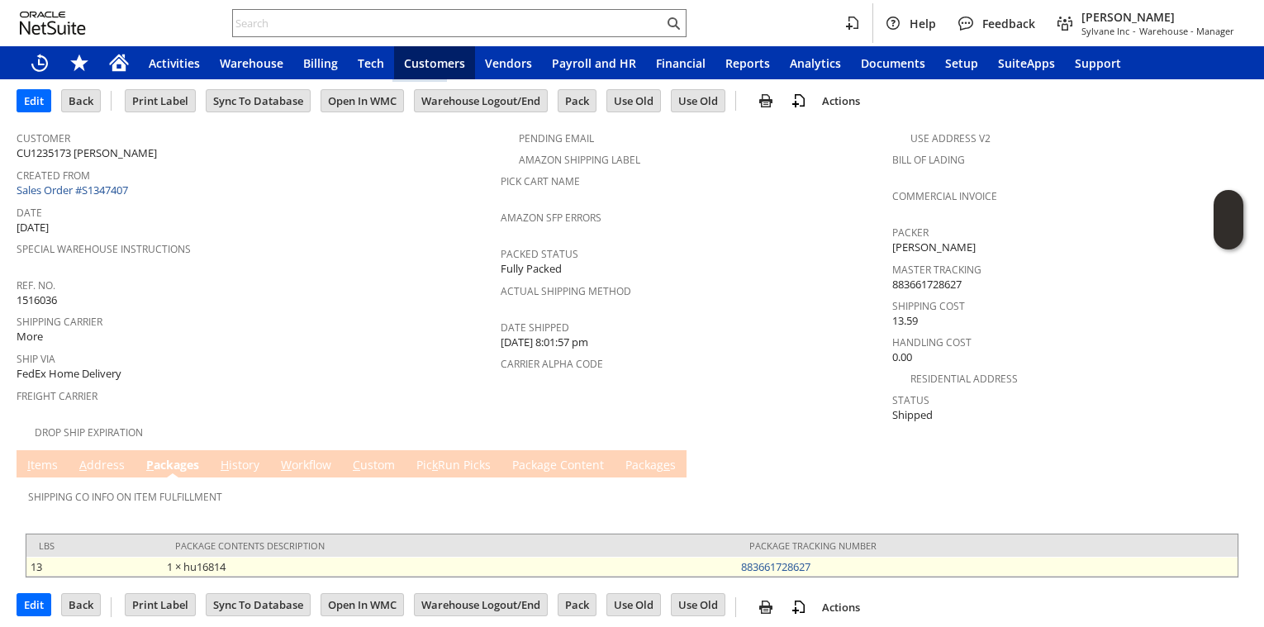
click at [826, 557] on td "883661728627" at bounding box center [987, 567] width 501 height 20
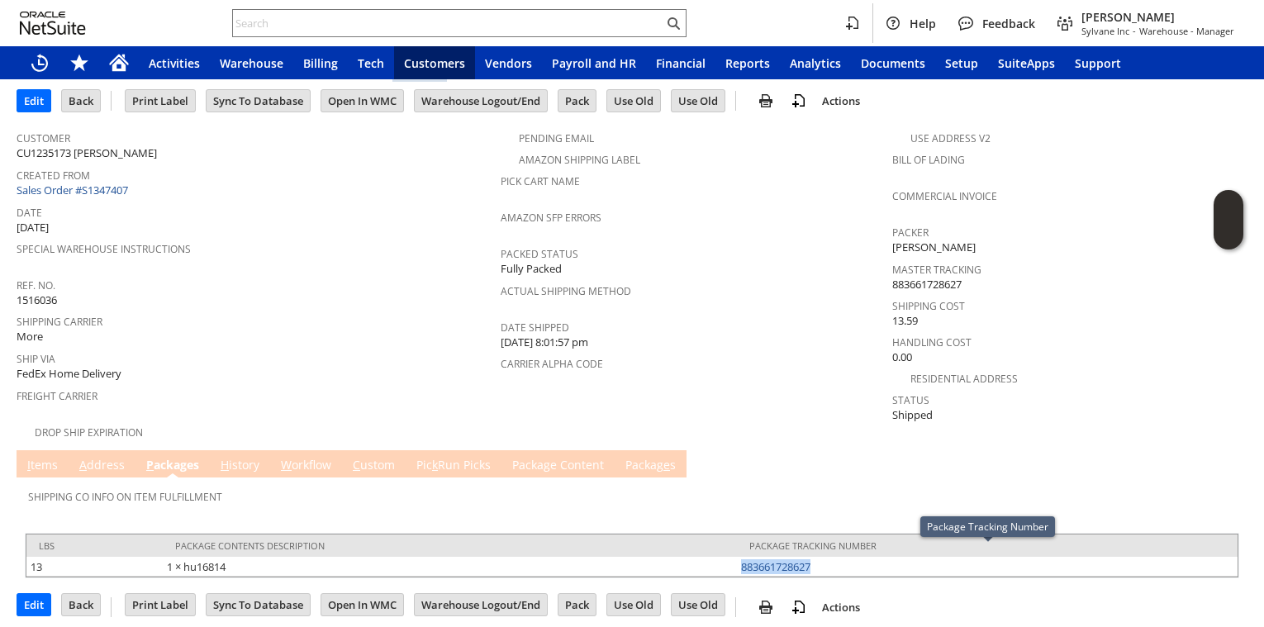
copy link "883661728627"
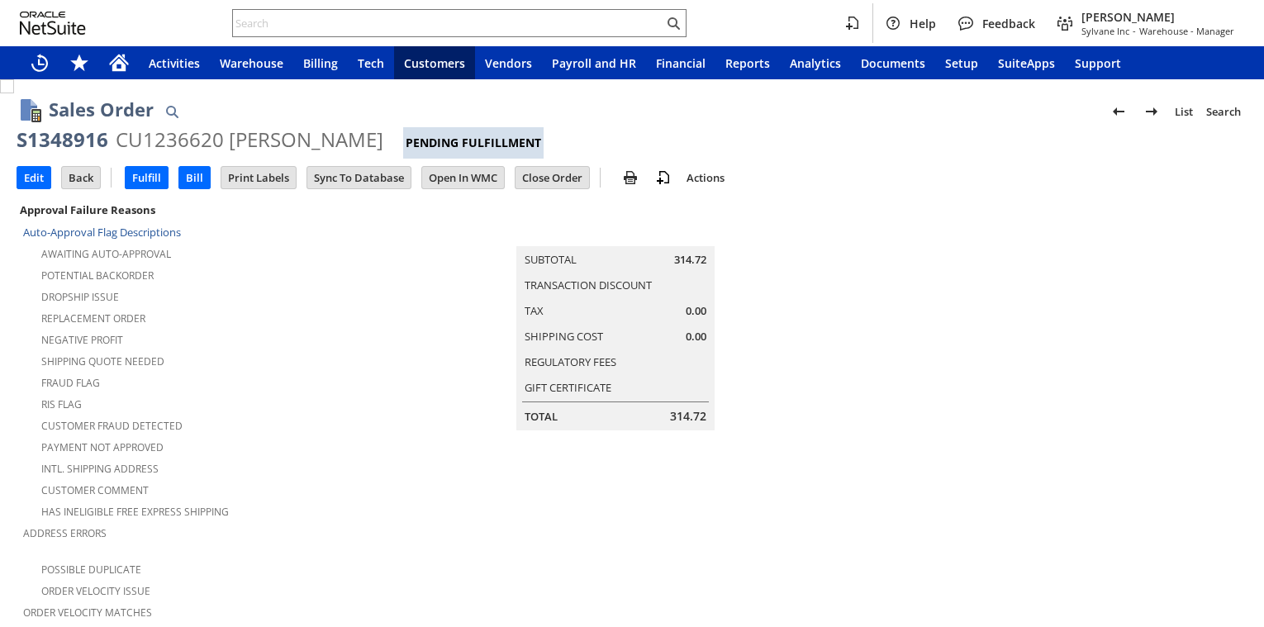
scroll to position [1043, 0]
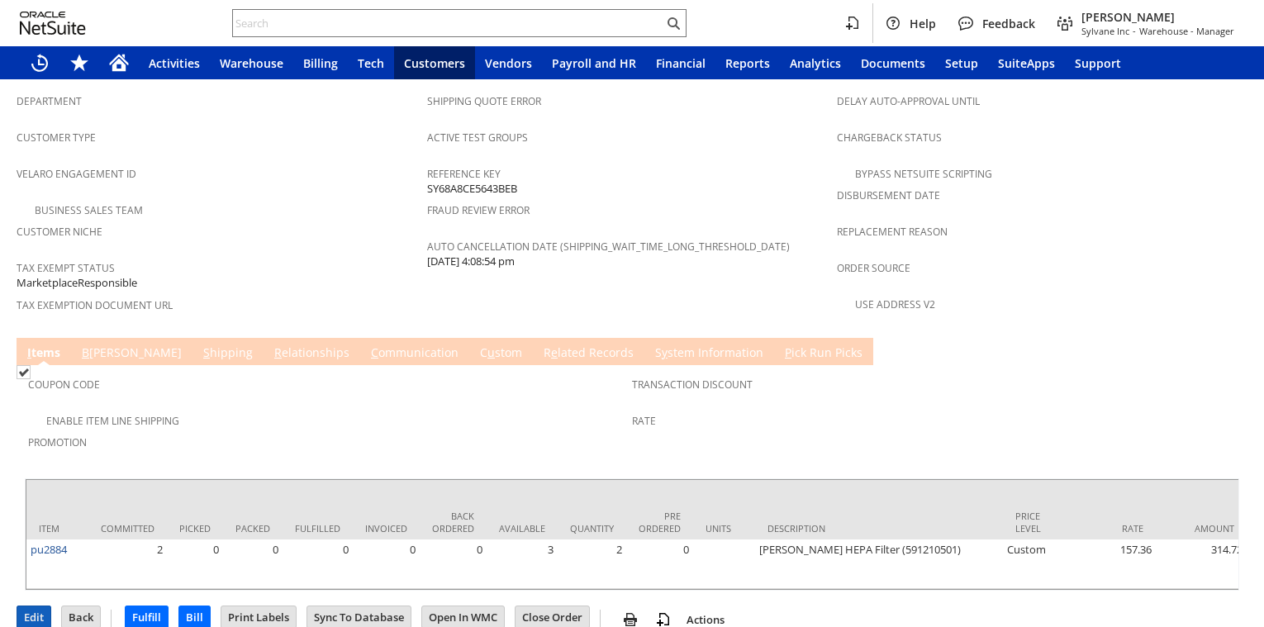
click at [23, 606] on input "Edit" at bounding box center [33, 616] width 33 height 21
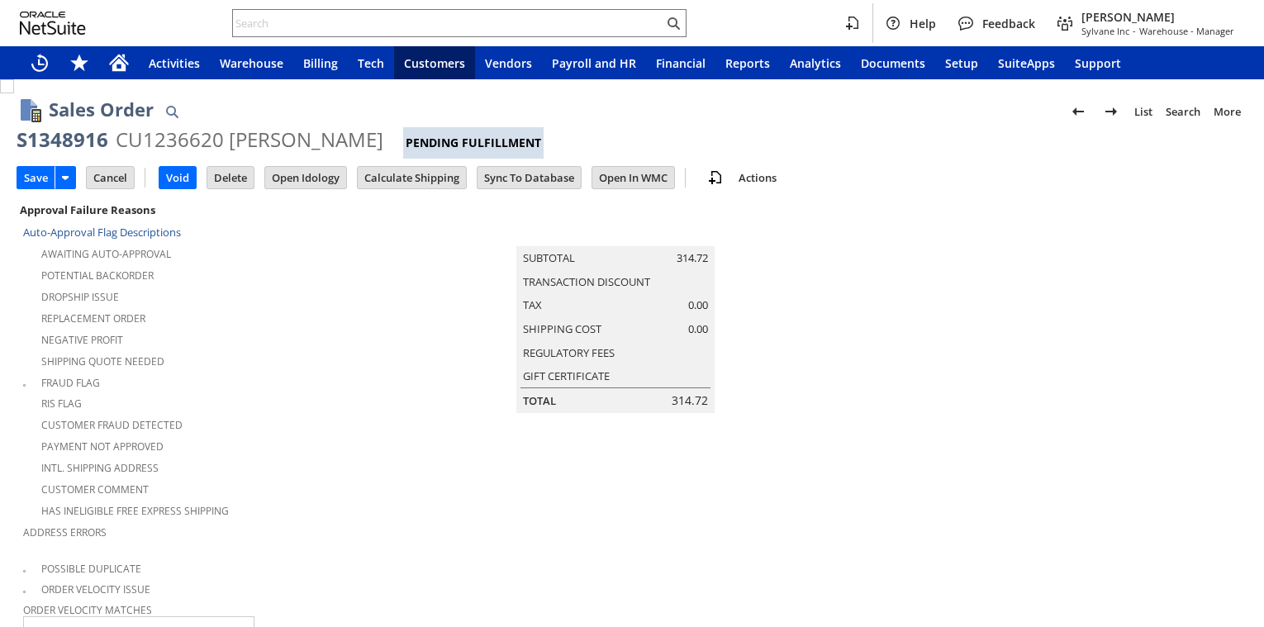
type input "Add"
type input "Copy Previous"
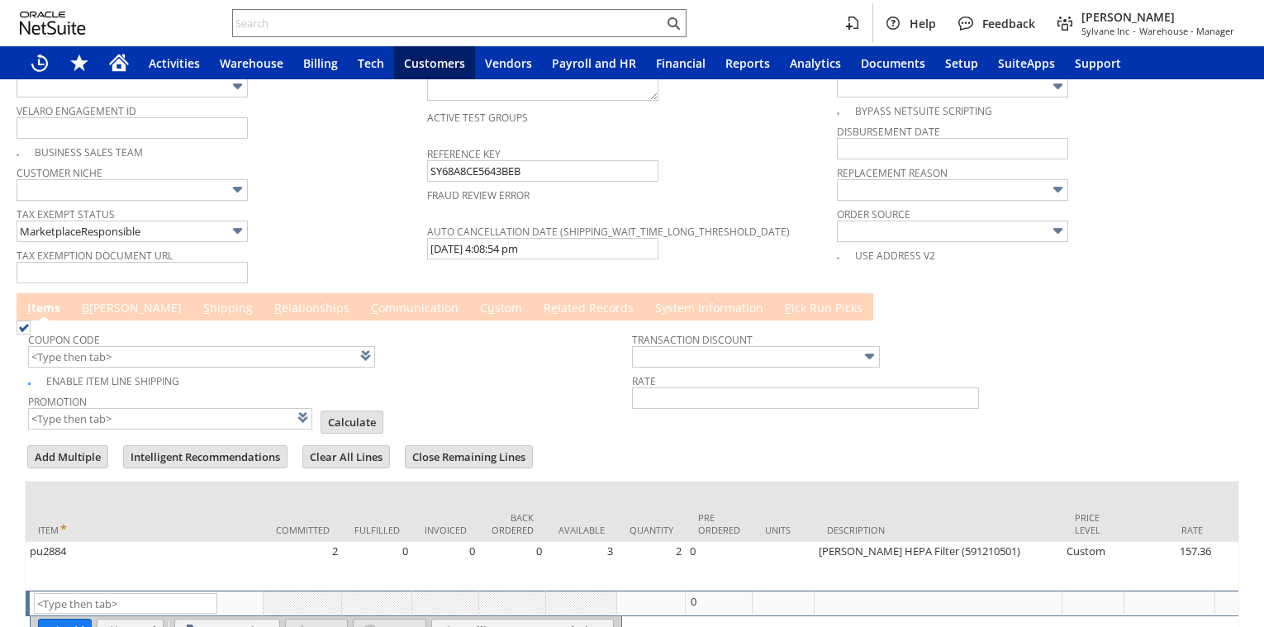
scroll to position [1302, 0]
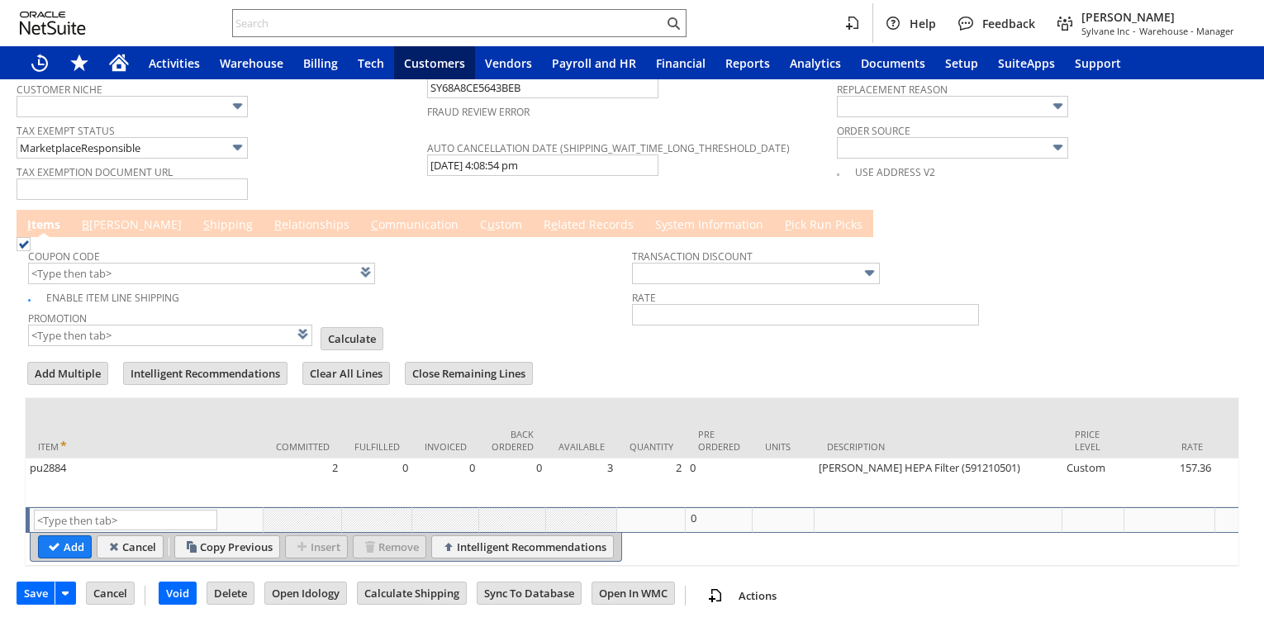
type input "Intelligent Recommendations ⁰"
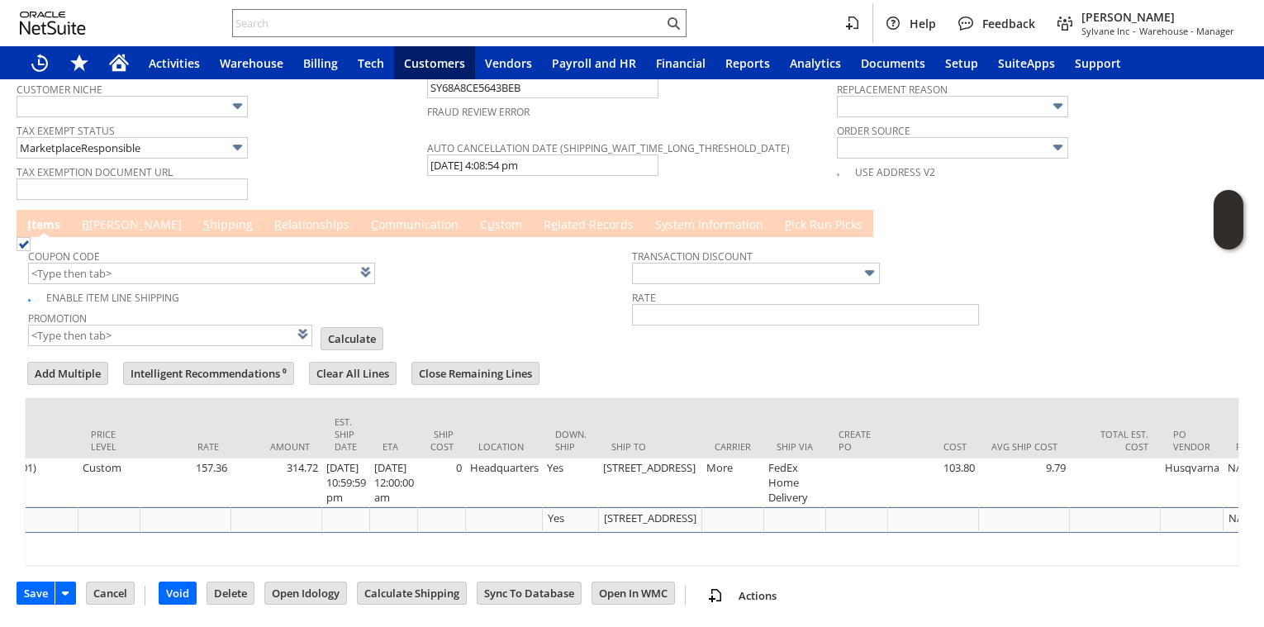
scroll to position [0, 995]
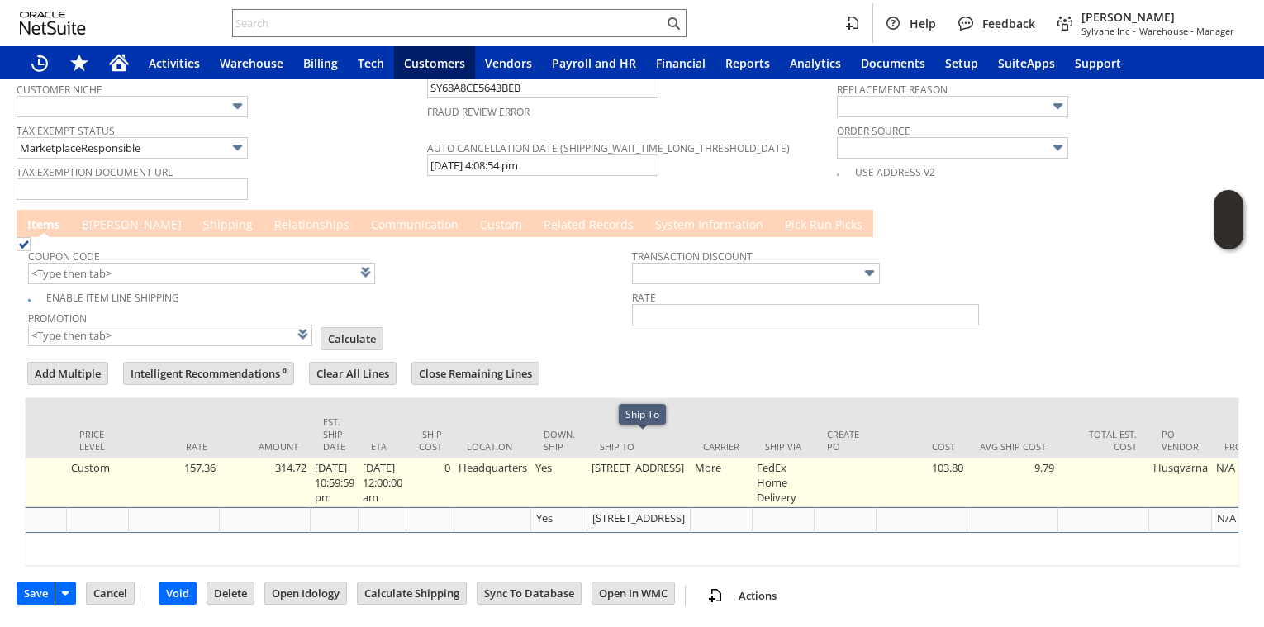
click at [691, 458] on td "More" at bounding box center [722, 482] width 62 height 49
type input "..."
type input "OK"
type input "Make Copy"
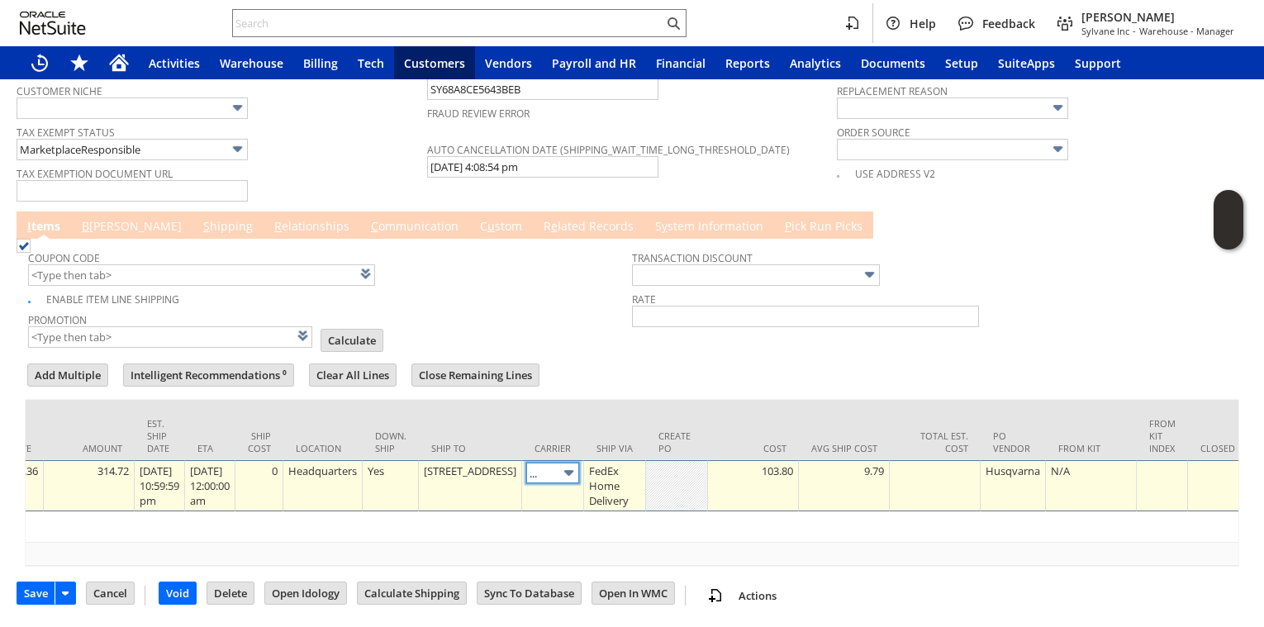
type input "More"
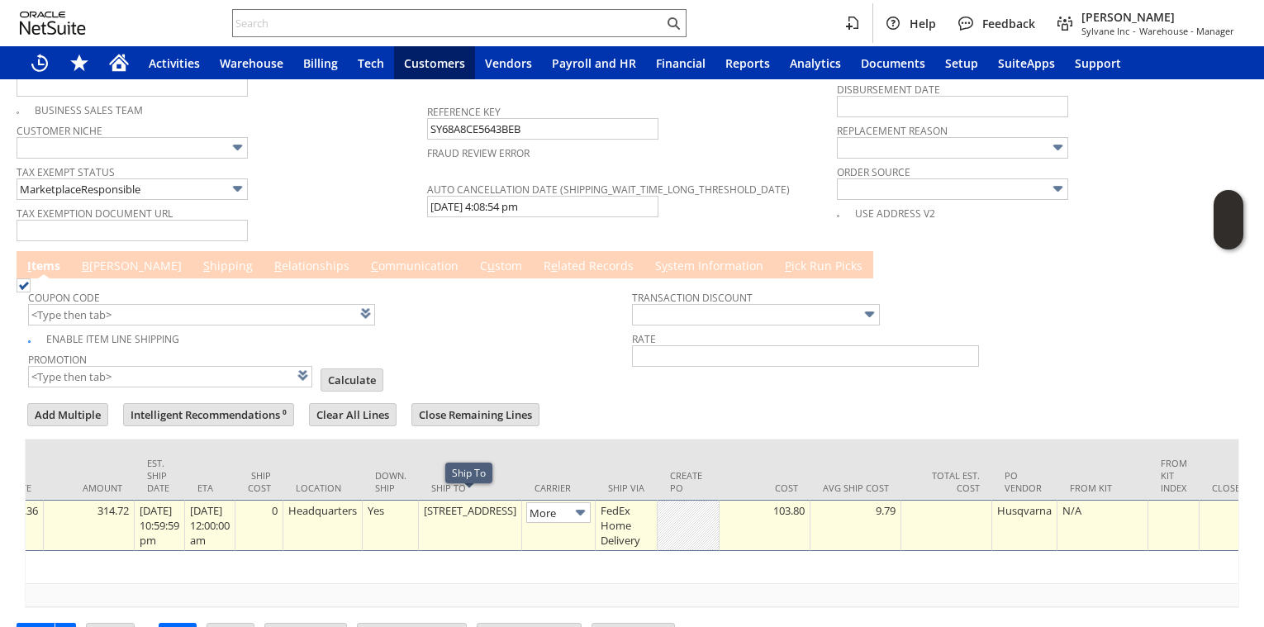
click at [467, 519] on div "5234 BEACH BLVD" at bounding box center [470, 510] width 94 height 17
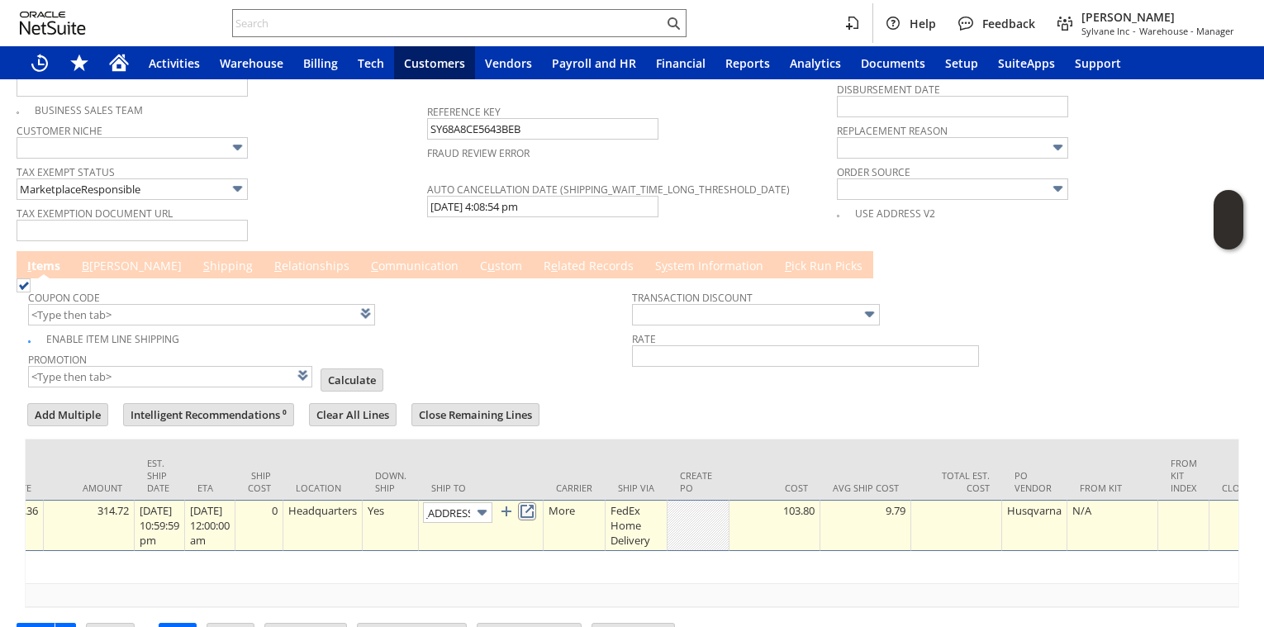
click at [536, 505] on link at bounding box center [527, 511] width 18 height 18
type input "5234 Beach Blvd"
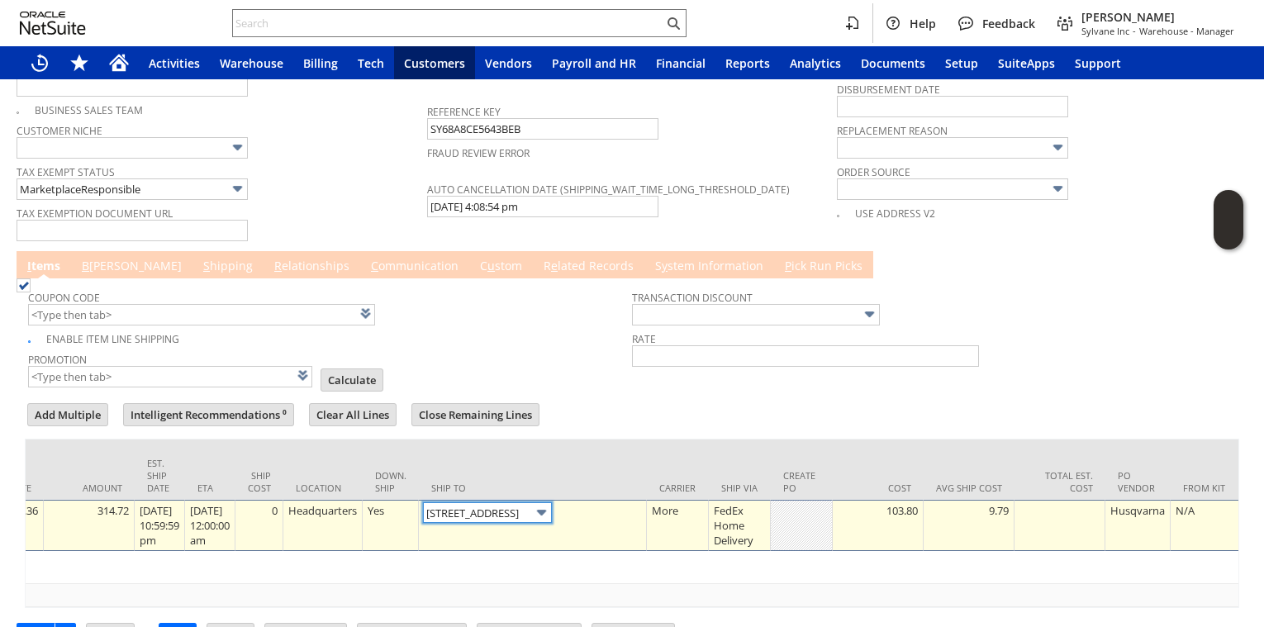
scroll to position [0, 0]
click at [103, 265] on link "B illing" at bounding box center [132, 267] width 108 height 18
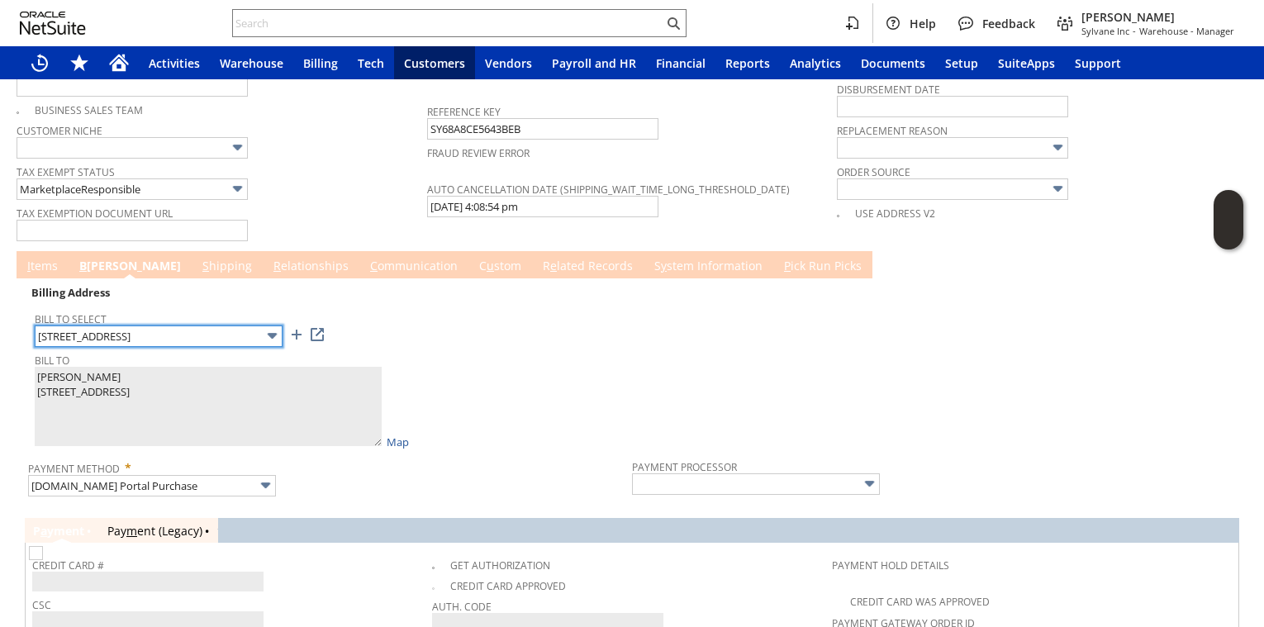
click at [179, 326] on input "5234 BEACH BLVD" at bounding box center [159, 335] width 248 height 21
type textarea "All-State Vacuum CoPO082225BLS 5234 BEACH BLVD 2302378 JACKSONVILLE FL 32207-50…"
type input "5234 BEACH BLVD"
type input "32207-5035"
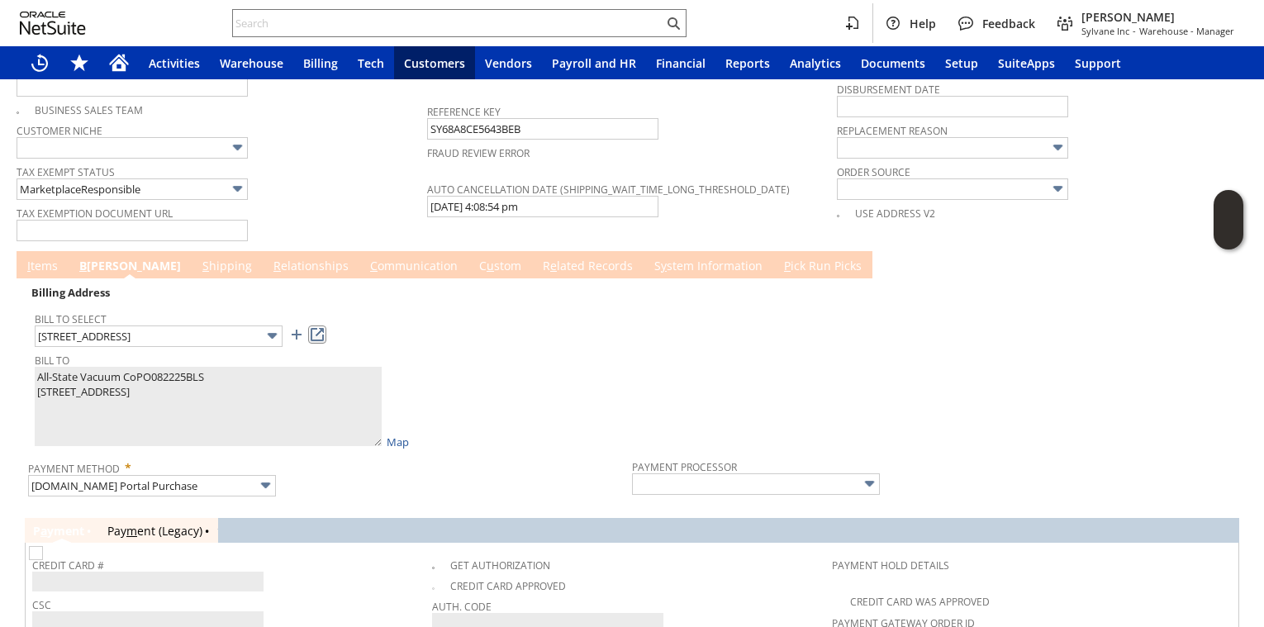
click at [317, 328] on link at bounding box center [317, 334] width 18 height 18
click at [198, 261] on link "S hipping" at bounding box center [227, 267] width 58 height 18
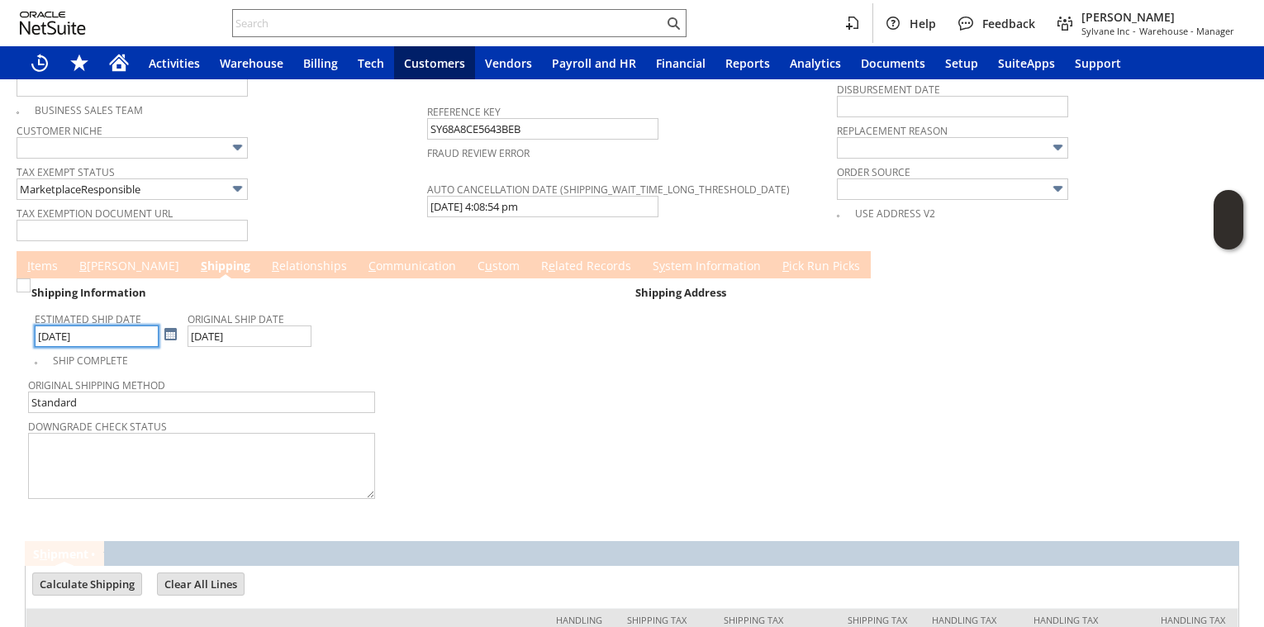
scroll to position [1395, 0]
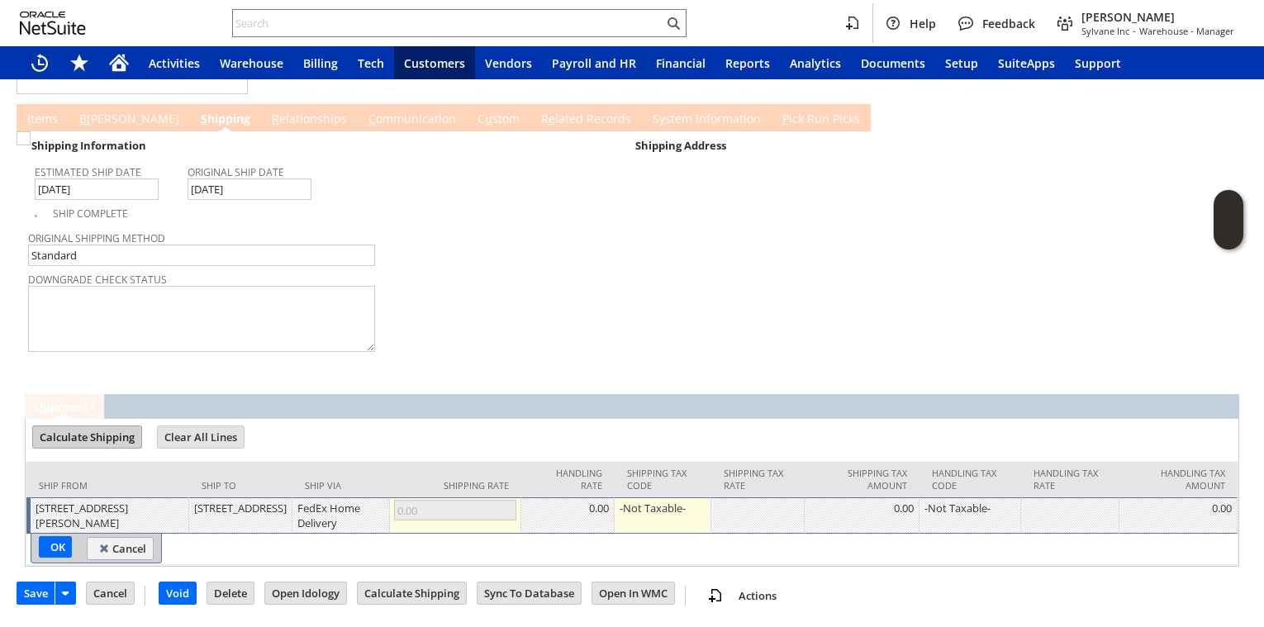
click at [121, 426] on input "Calculate Shipping" at bounding box center [87, 436] width 108 height 21
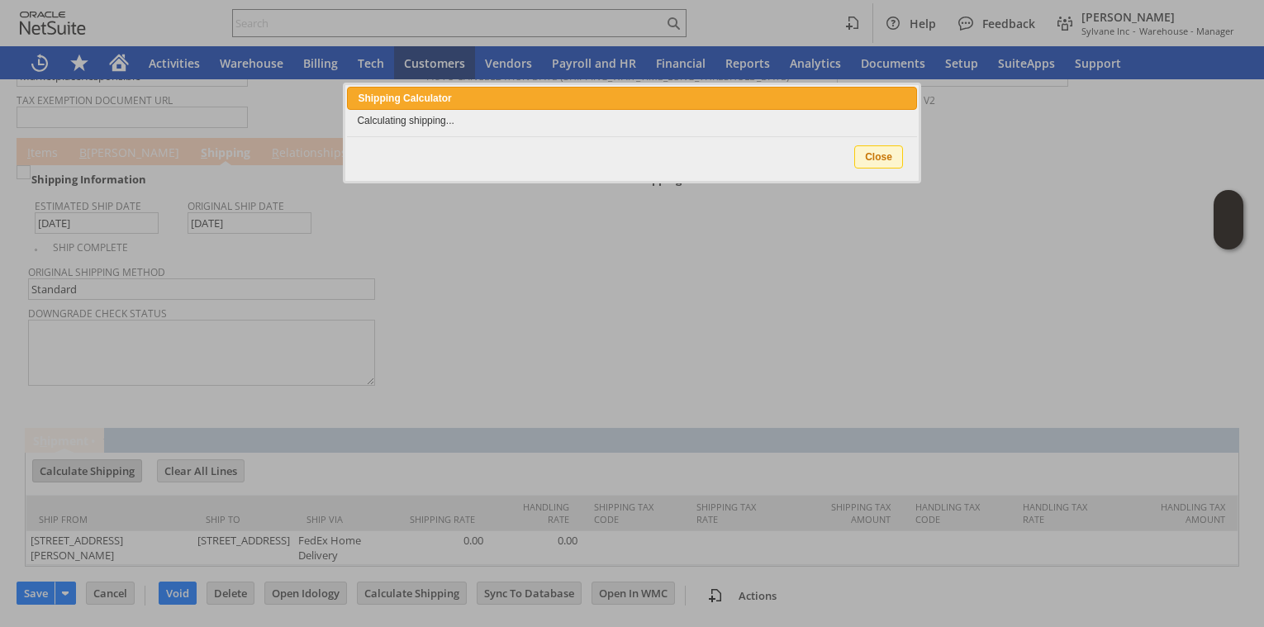
scroll to position [1347, 0]
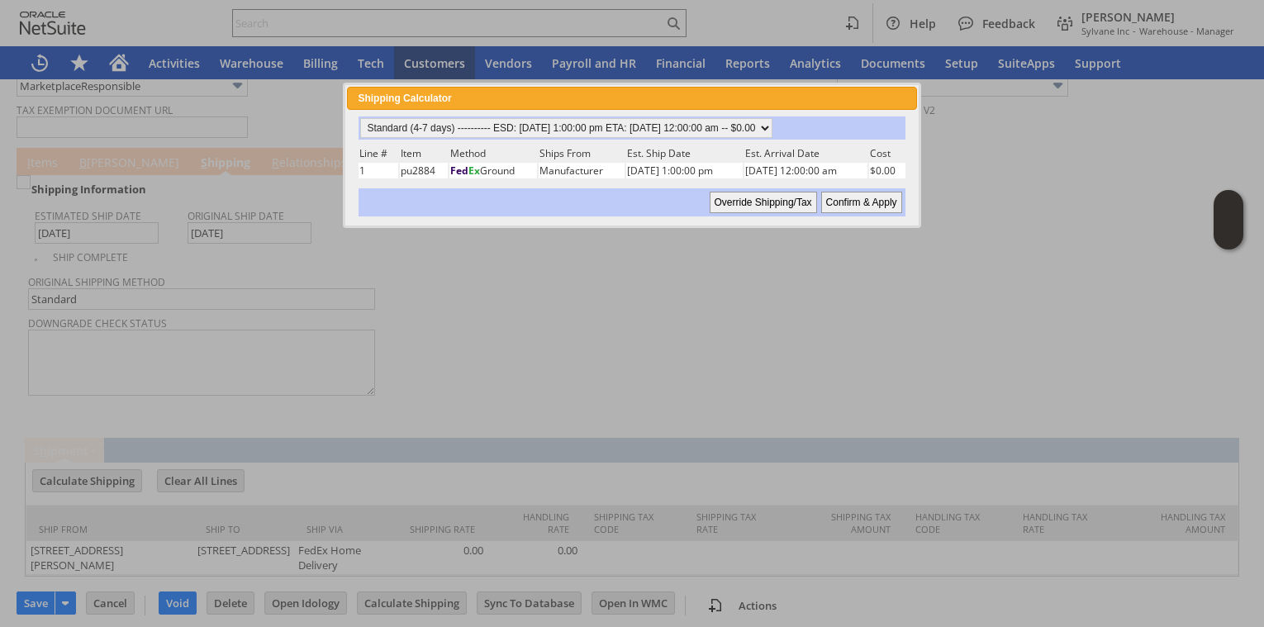
click at [656, 354] on div at bounding box center [632, 313] width 1264 height 627
drag, startPoint x: 609, startPoint y: 345, endPoint x: 316, endPoint y: 192, distance: 331.1
click at [607, 346] on div at bounding box center [632, 313] width 1264 height 627
click at [748, 207] on input "Override Shipping/Tax" at bounding box center [763, 202] width 107 height 21
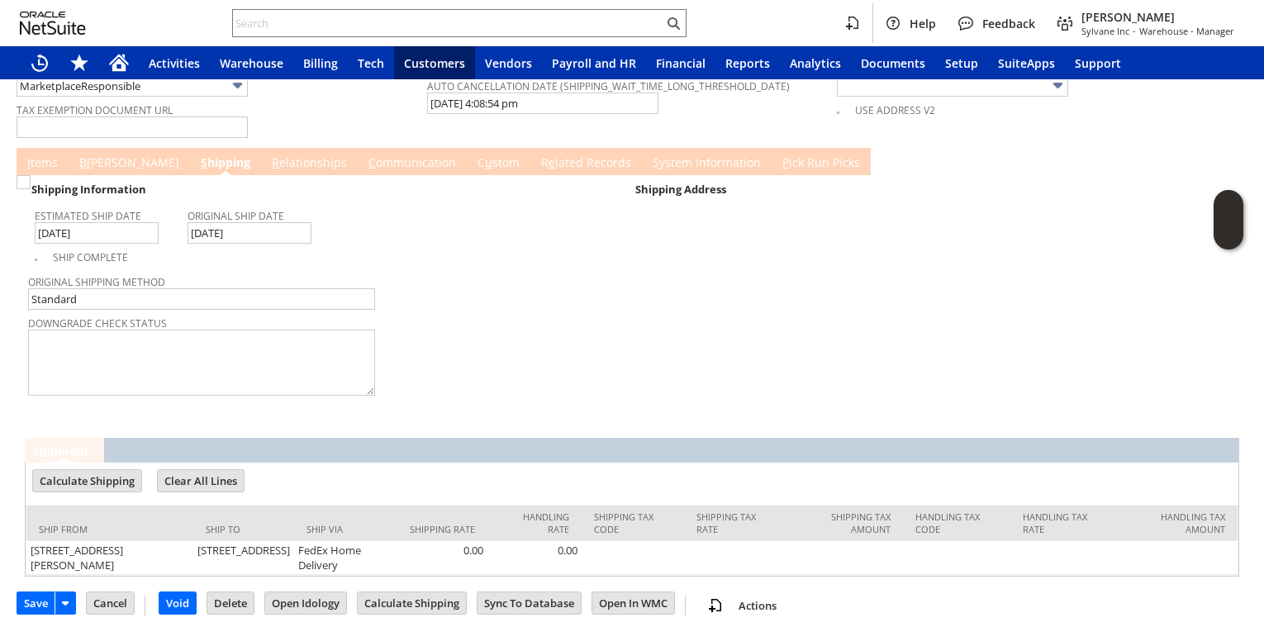
click at [45, 161] on link "I tems" at bounding box center [42, 163] width 39 height 18
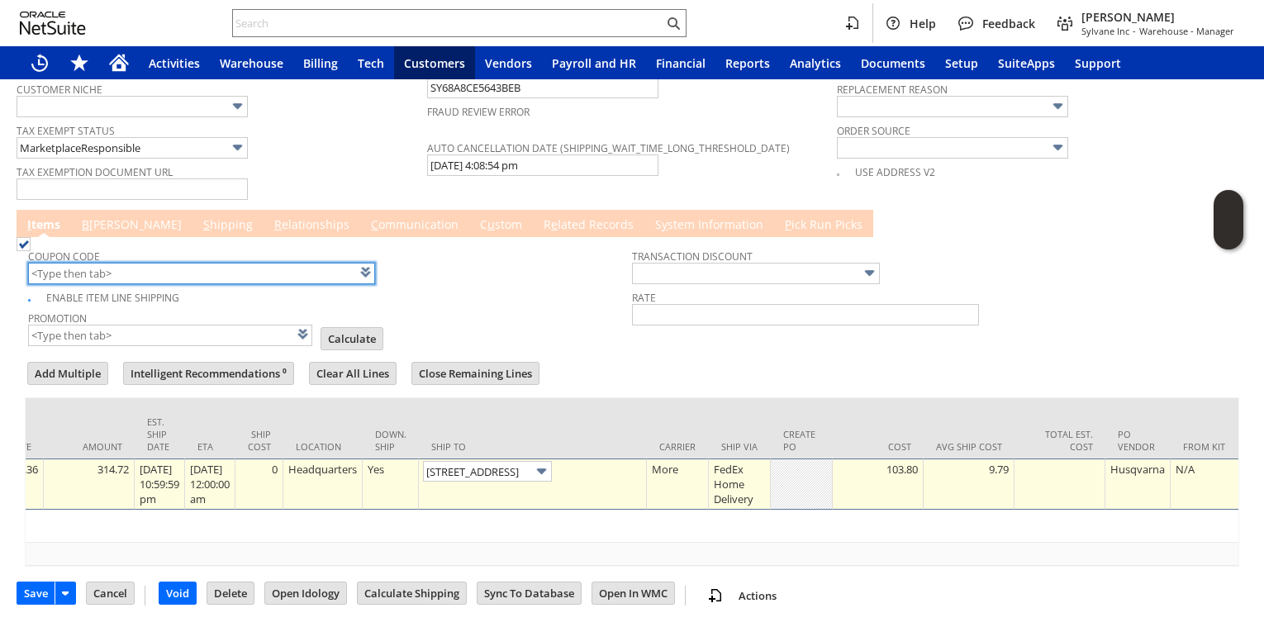
scroll to position [1276, 0]
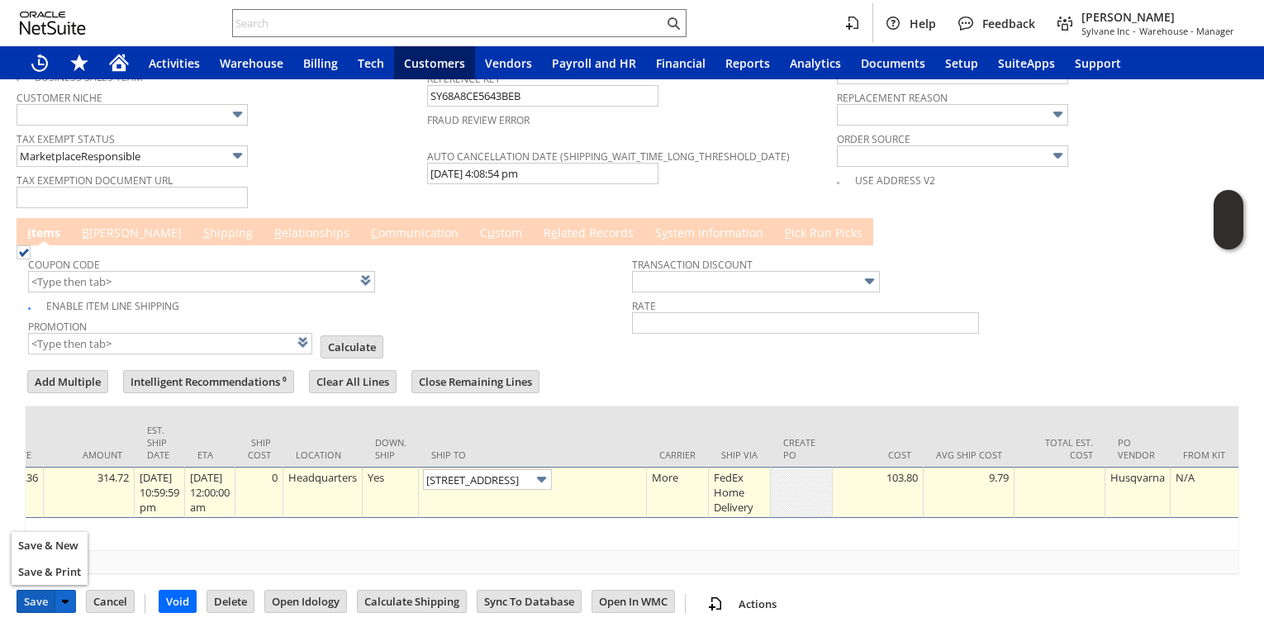
click at [40, 594] on input "Save" at bounding box center [35, 601] width 37 height 21
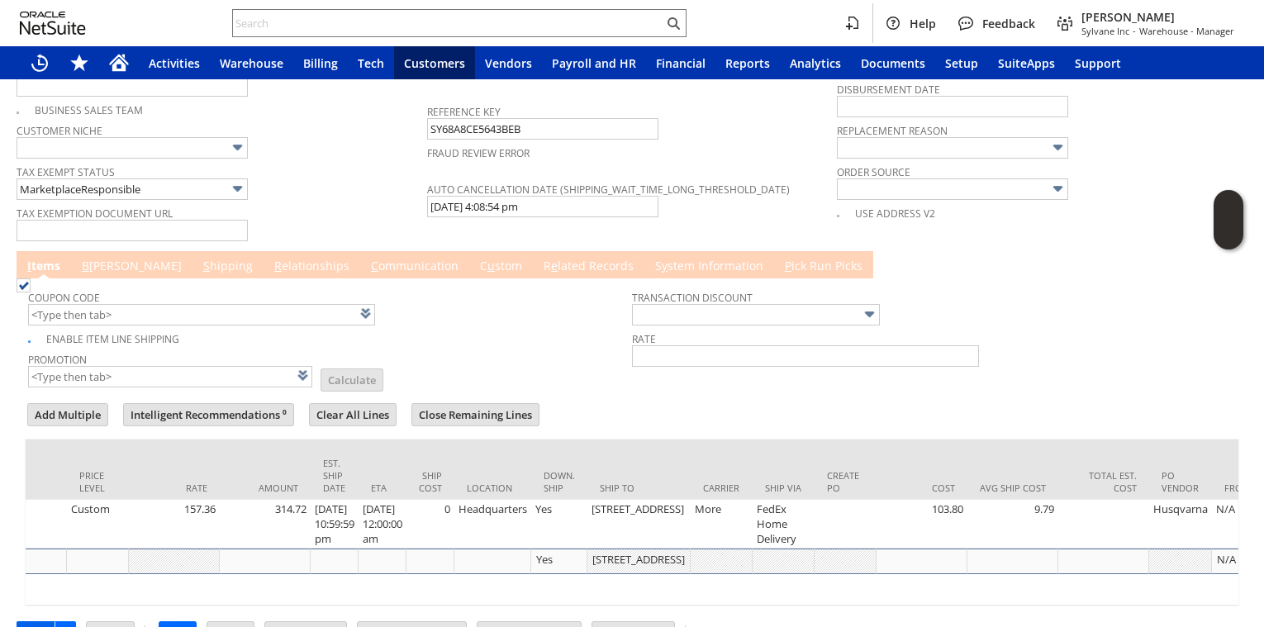
scroll to position [0, 0]
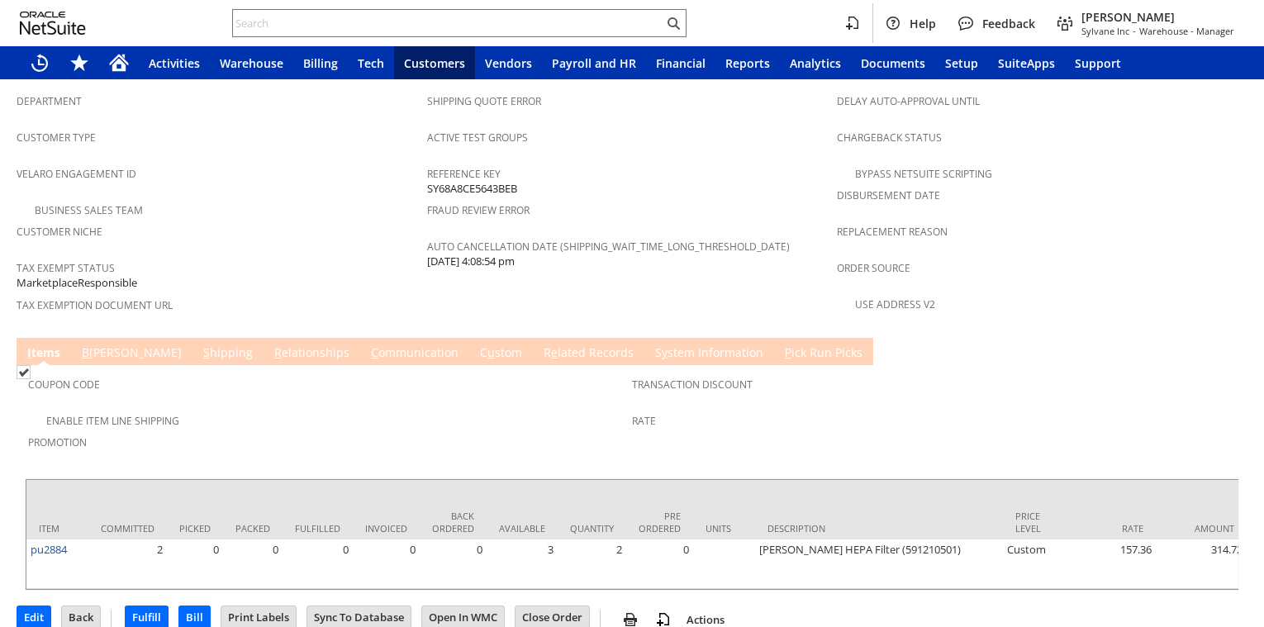
scroll to position [0, 445]
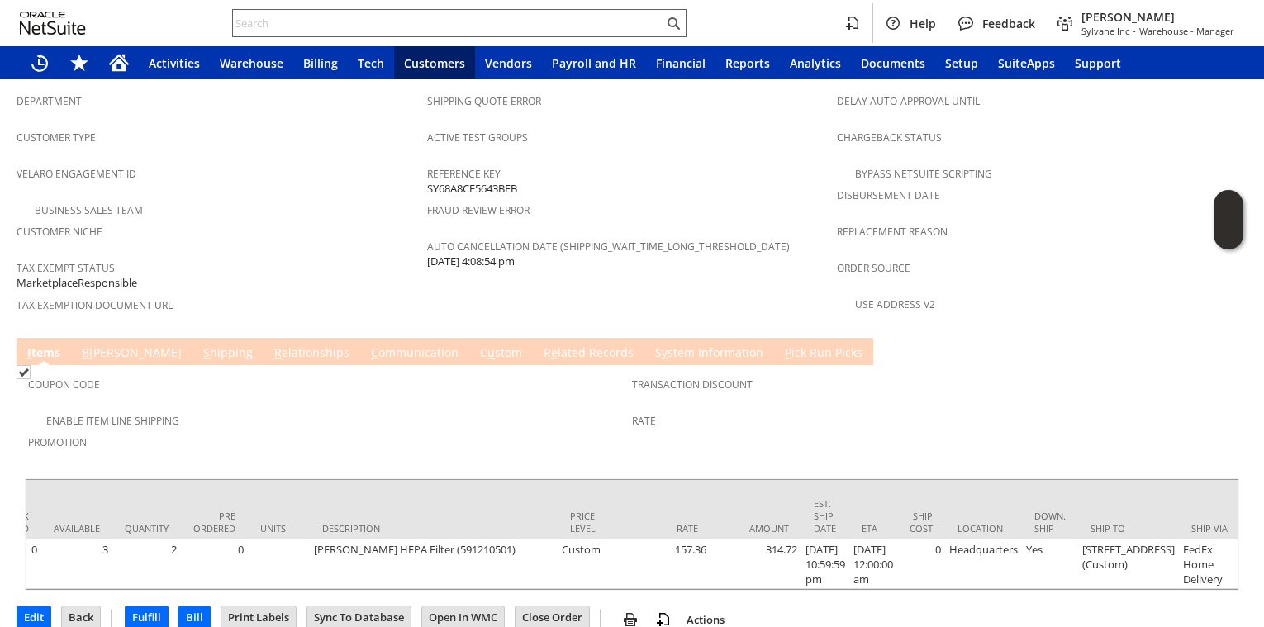
click at [482, 26] on input "text" at bounding box center [448, 23] width 430 height 20
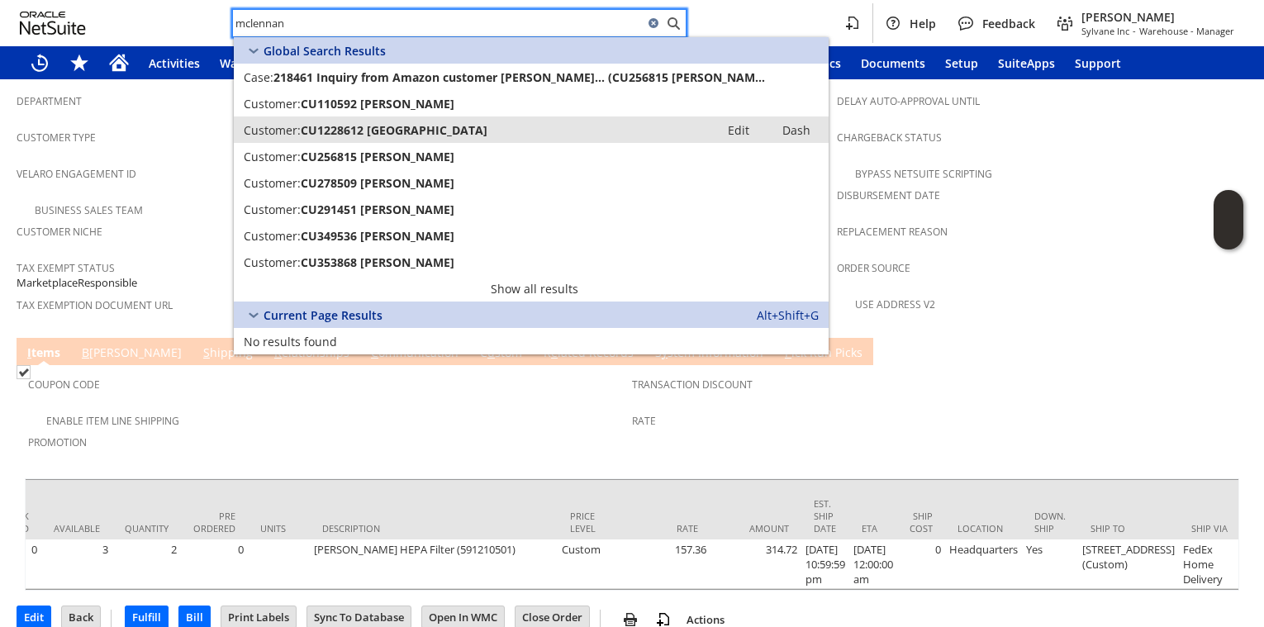
type input "mclennan"
click at [451, 133] on span "CU1228612 McLennan Community College" at bounding box center [394, 130] width 187 height 16
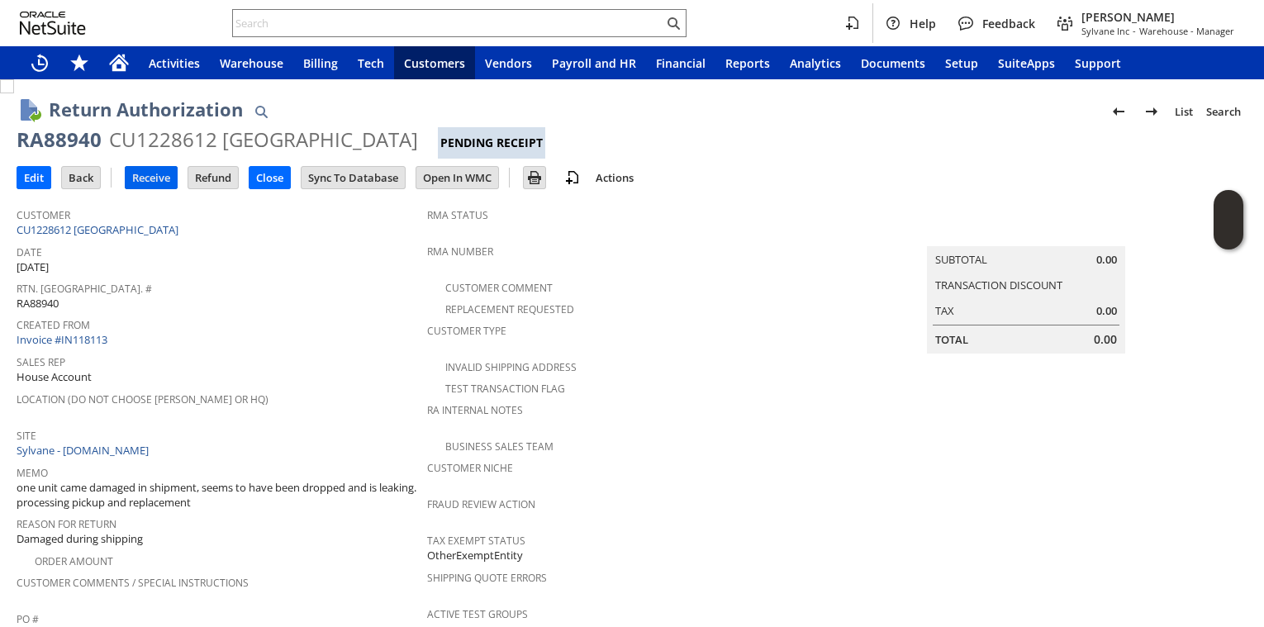
click at [154, 181] on input "Receive" at bounding box center [151, 177] width 51 height 21
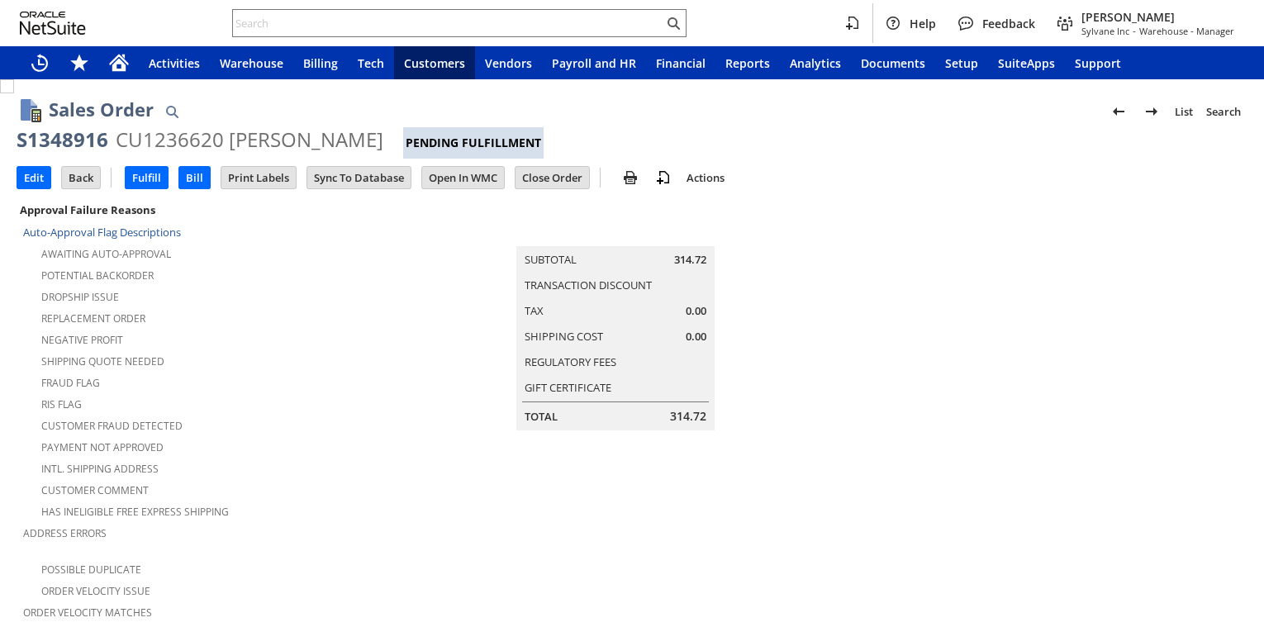
scroll to position [1043, 0]
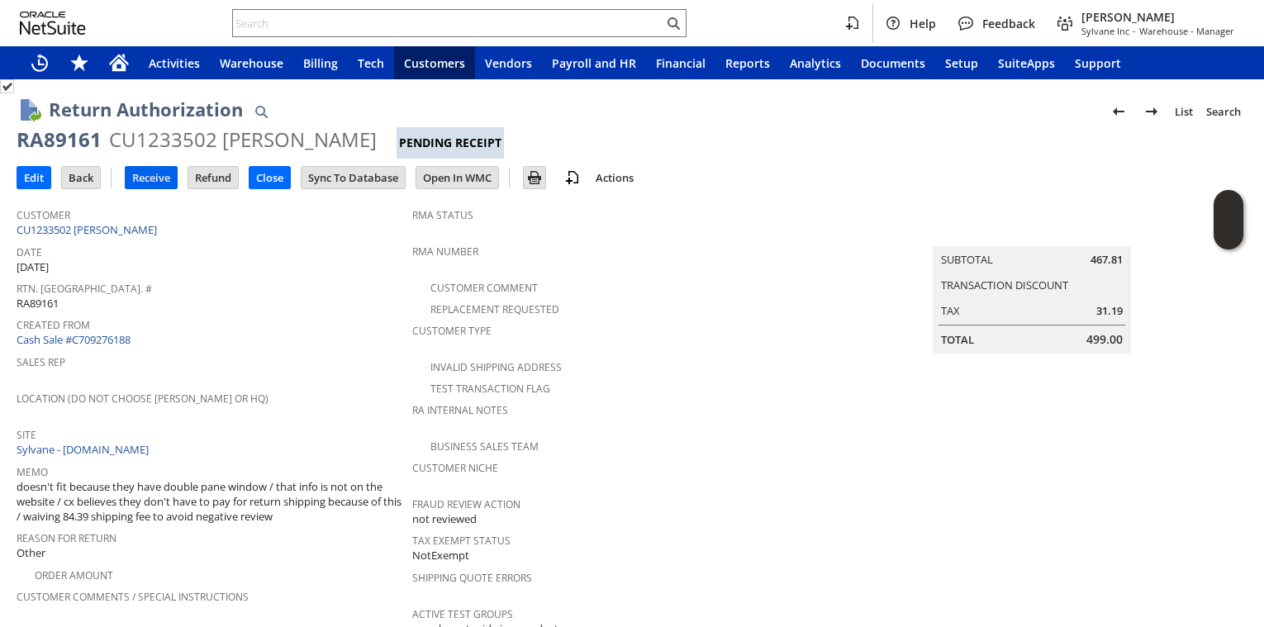
click at [163, 177] on input "Receive" at bounding box center [151, 177] width 51 height 21
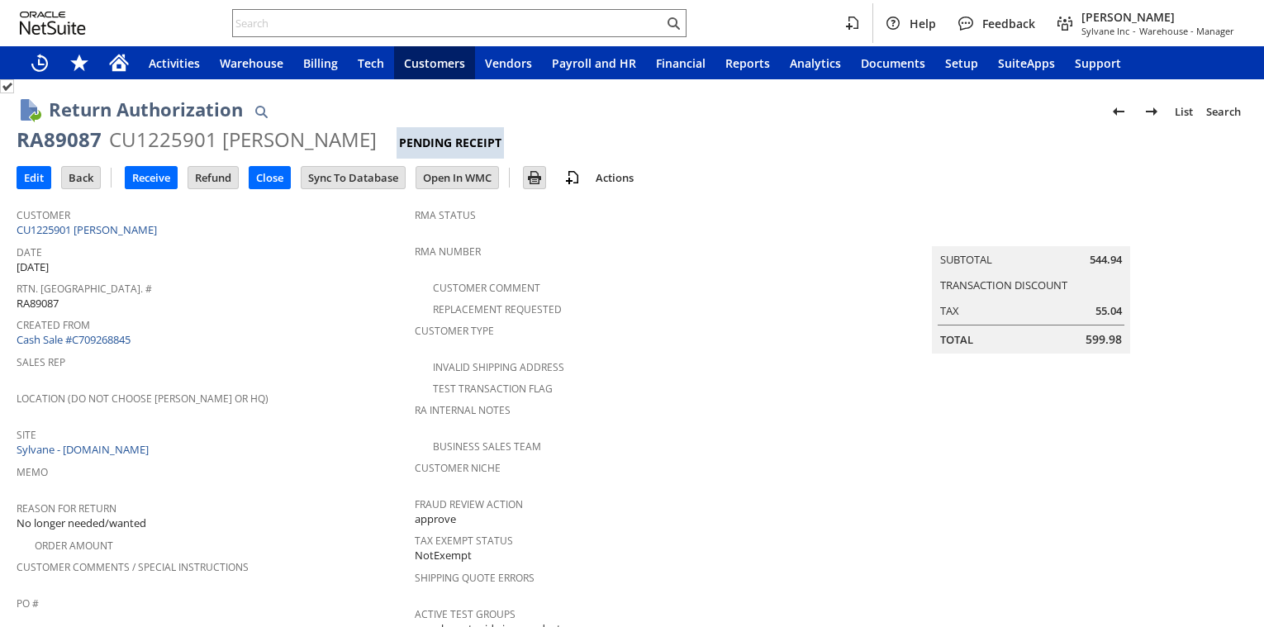
click at [255, 315] on span "Created From" at bounding box center [212, 322] width 390 height 19
click at [268, 302] on div "Rtn. Auth. # RA89087" at bounding box center [212, 294] width 390 height 35
click at [170, 183] on input "Receive" at bounding box center [151, 177] width 51 height 21
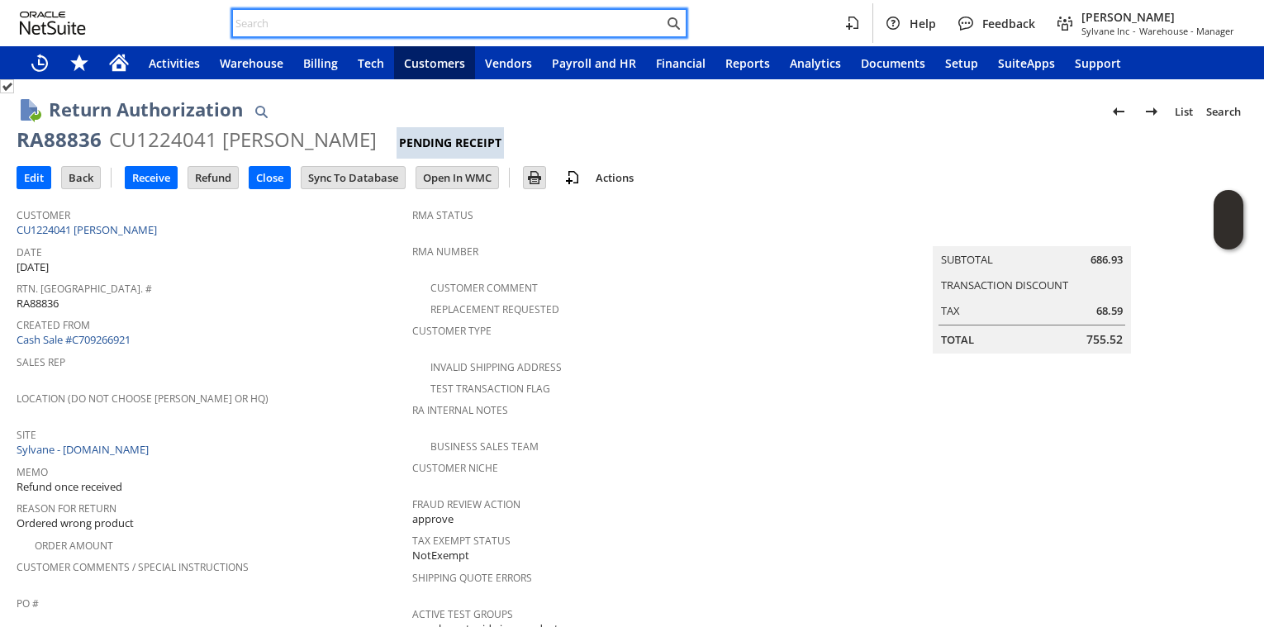
click at [297, 28] on input "text" at bounding box center [448, 23] width 430 height 20
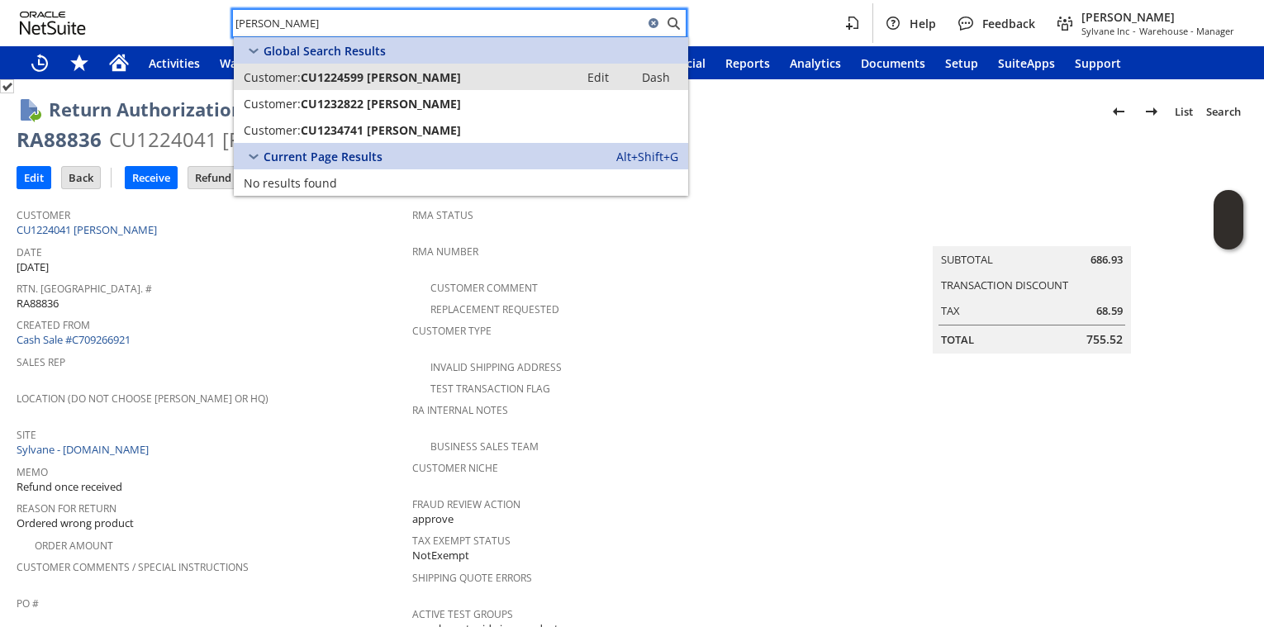
type input "[PERSON_NAME]"
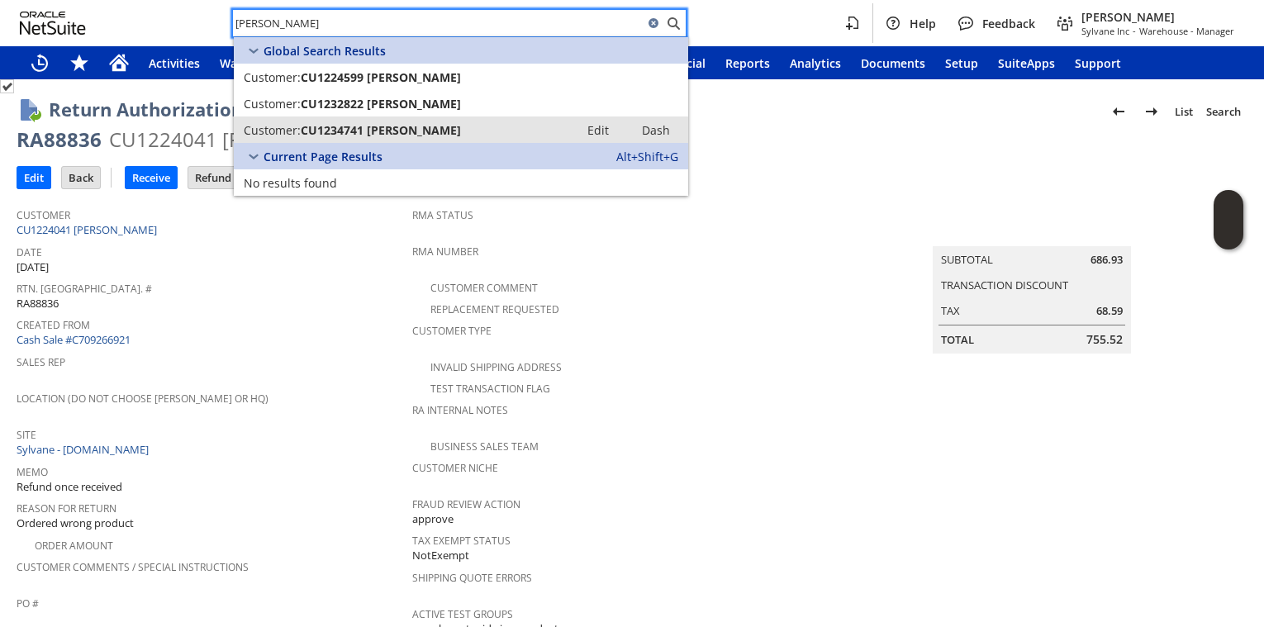
click at [354, 128] on span "CU1234741 Robin Hubert" at bounding box center [381, 130] width 160 height 16
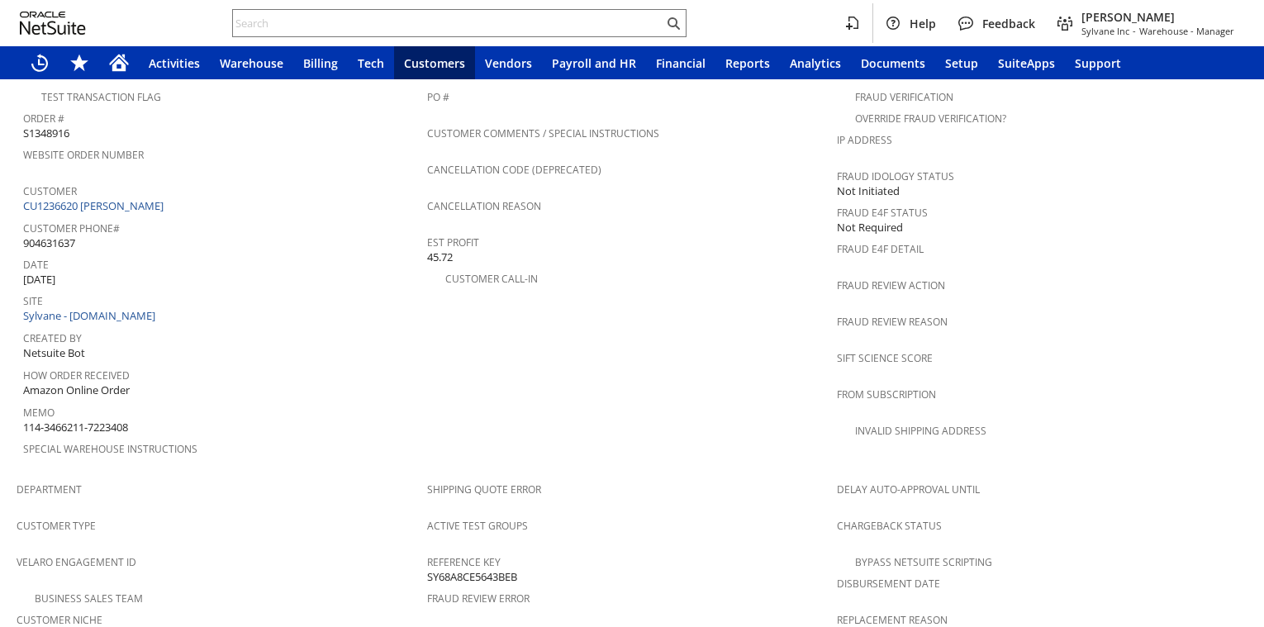
scroll to position [1043, 0]
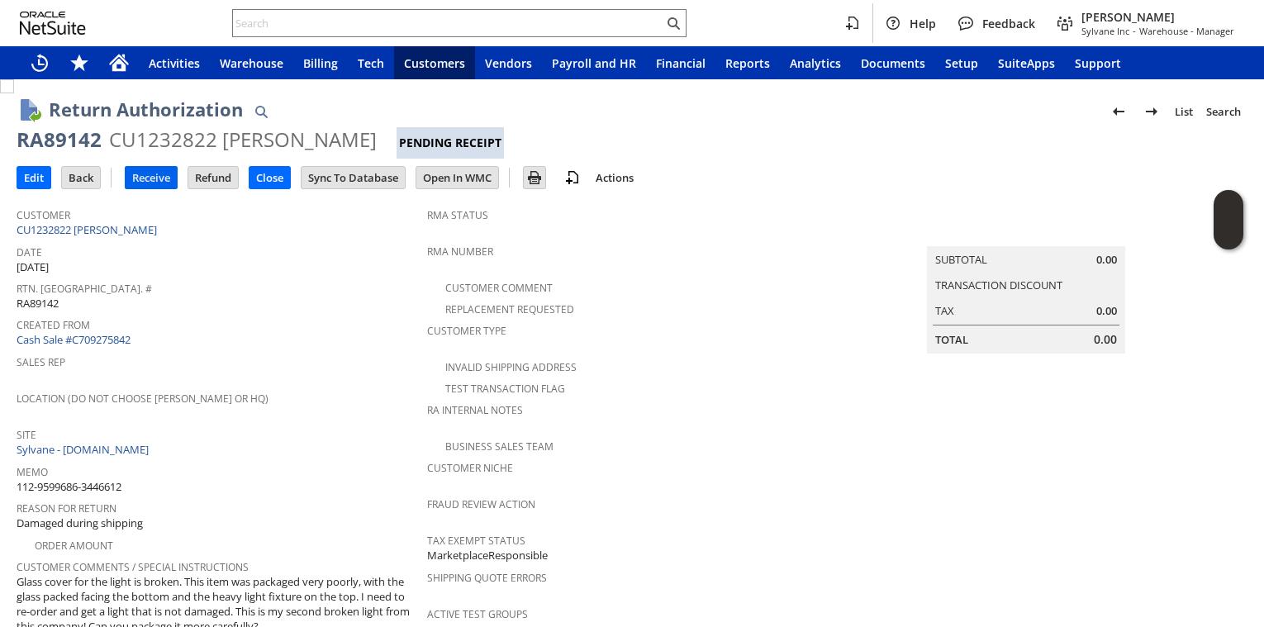
click at [158, 174] on input "Receive" at bounding box center [151, 177] width 51 height 21
click at [57, 139] on div "RA89142" at bounding box center [59, 139] width 85 height 26
copy div "RA89142"
click at [120, 231] on link "CU1232822 [PERSON_NAME]" at bounding box center [89, 229] width 145 height 15
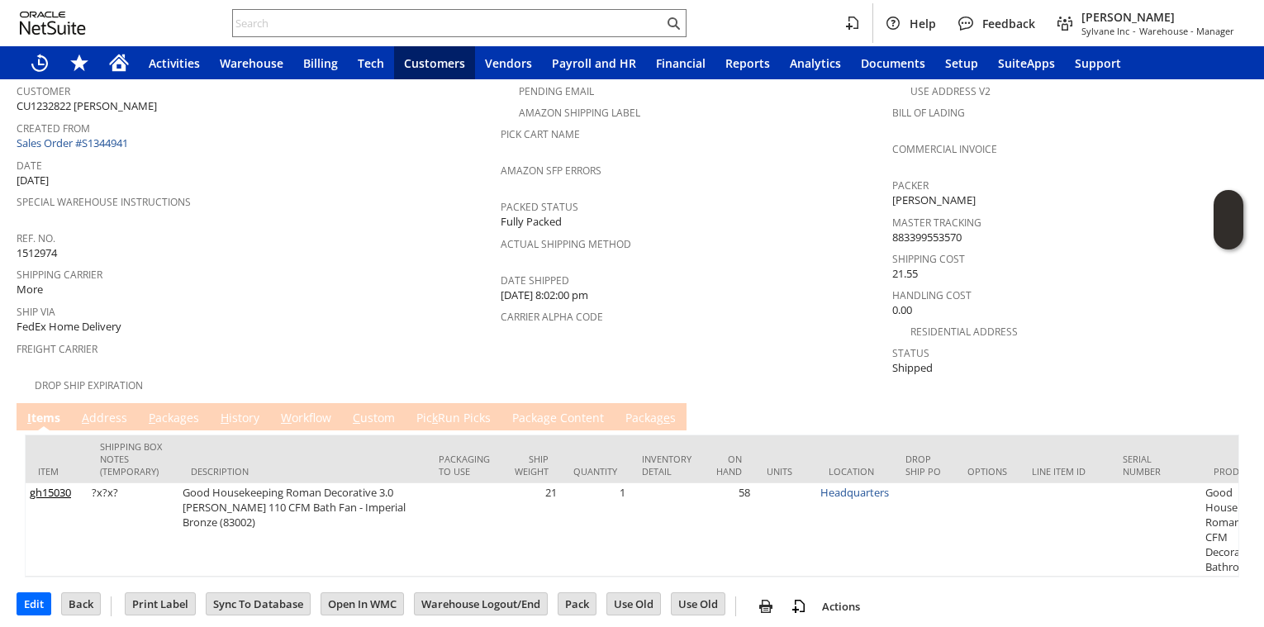
click at [165, 411] on link "P ackages" at bounding box center [174, 419] width 59 height 18
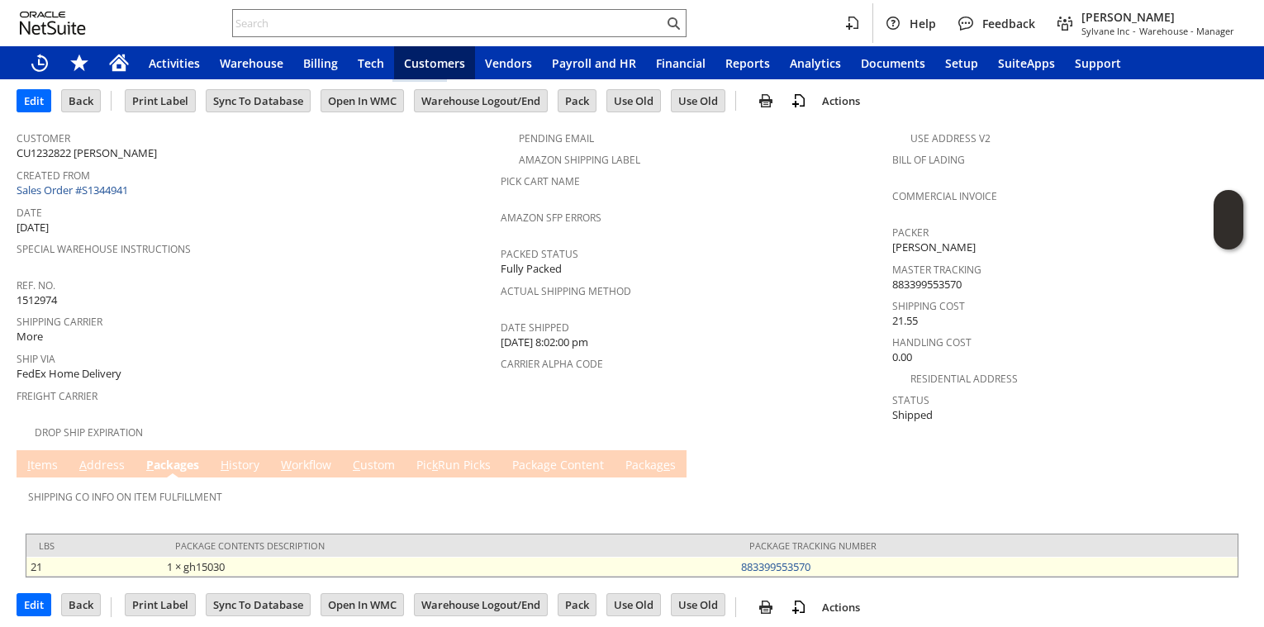
click at [862, 557] on td "883399553570" at bounding box center [987, 567] width 501 height 20
drag, startPoint x: 862, startPoint y: 557, endPoint x: 749, endPoint y: 563, distance: 112.5
click at [860, 557] on td "883399553570" at bounding box center [987, 567] width 501 height 20
copy link "883399553570"
